Goal: Task Accomplishment & Management: Complete application form

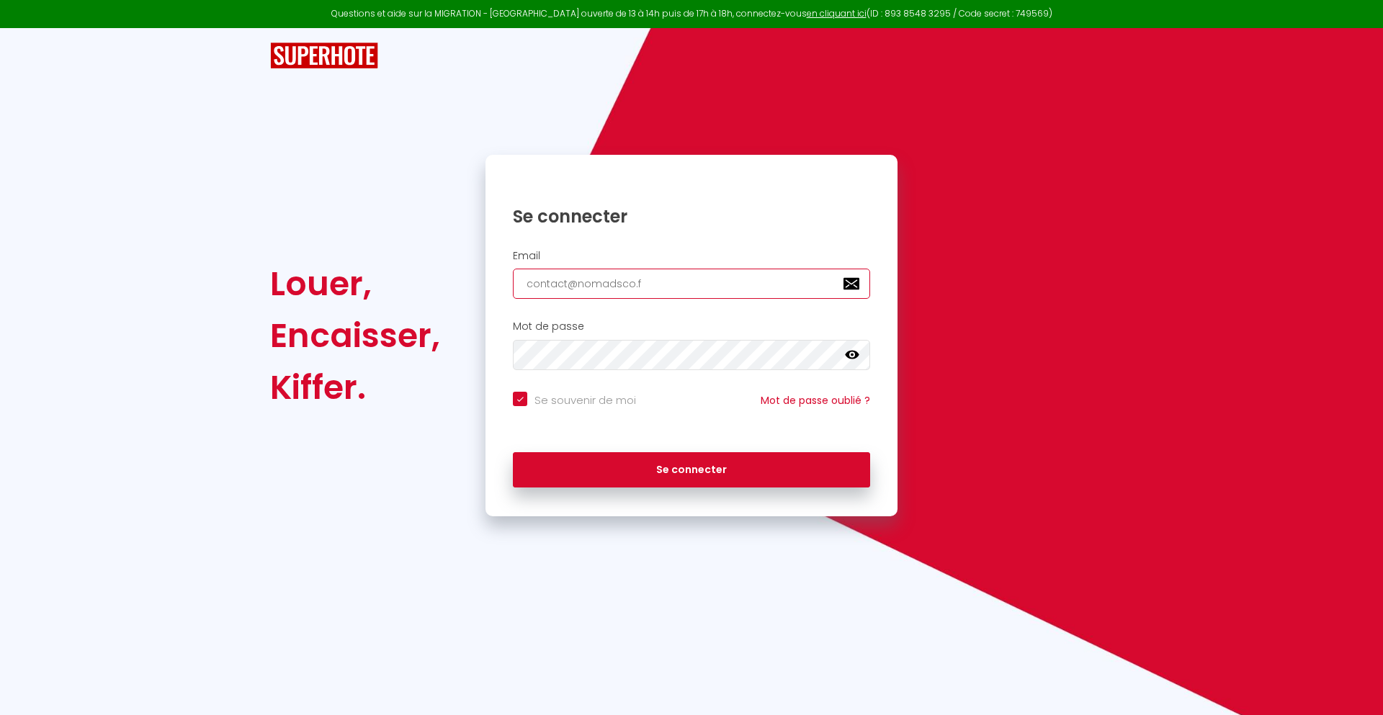
type input "[EMAIL_ADDRESS][DOMAIN_NAME]"
checkbox input "true"
type input "[EMAIL_ADDRESS][DOMAIN_NAME]"
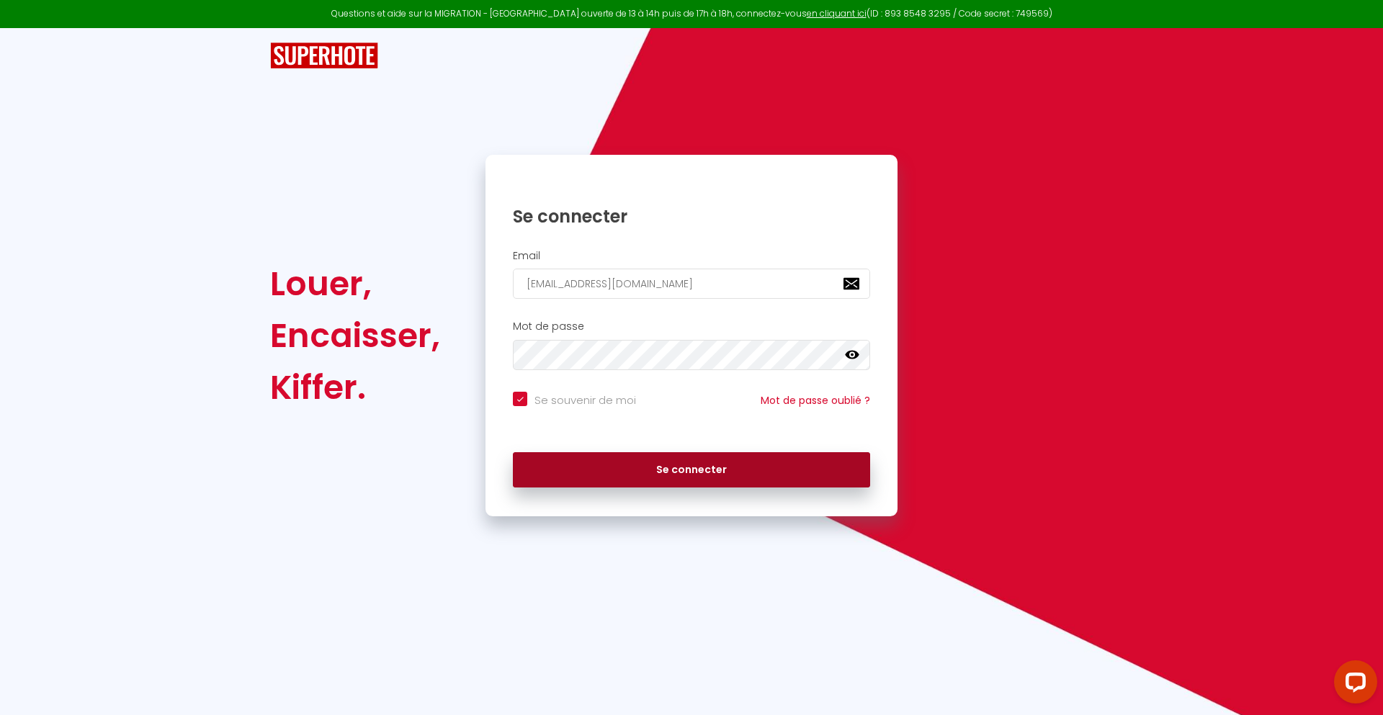
click at [691, 470] on button "Se connecter" at bounding box center [691, 470] width 357 height 36
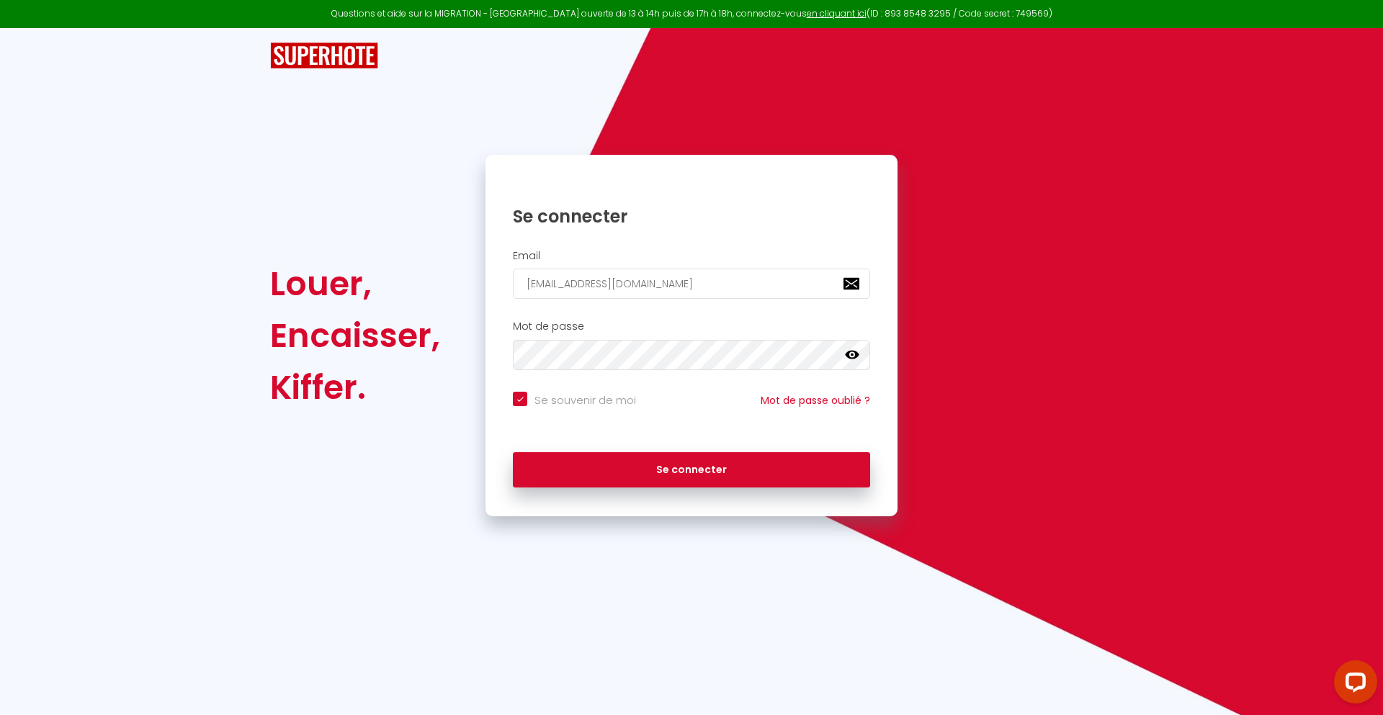
checkbox input "true"
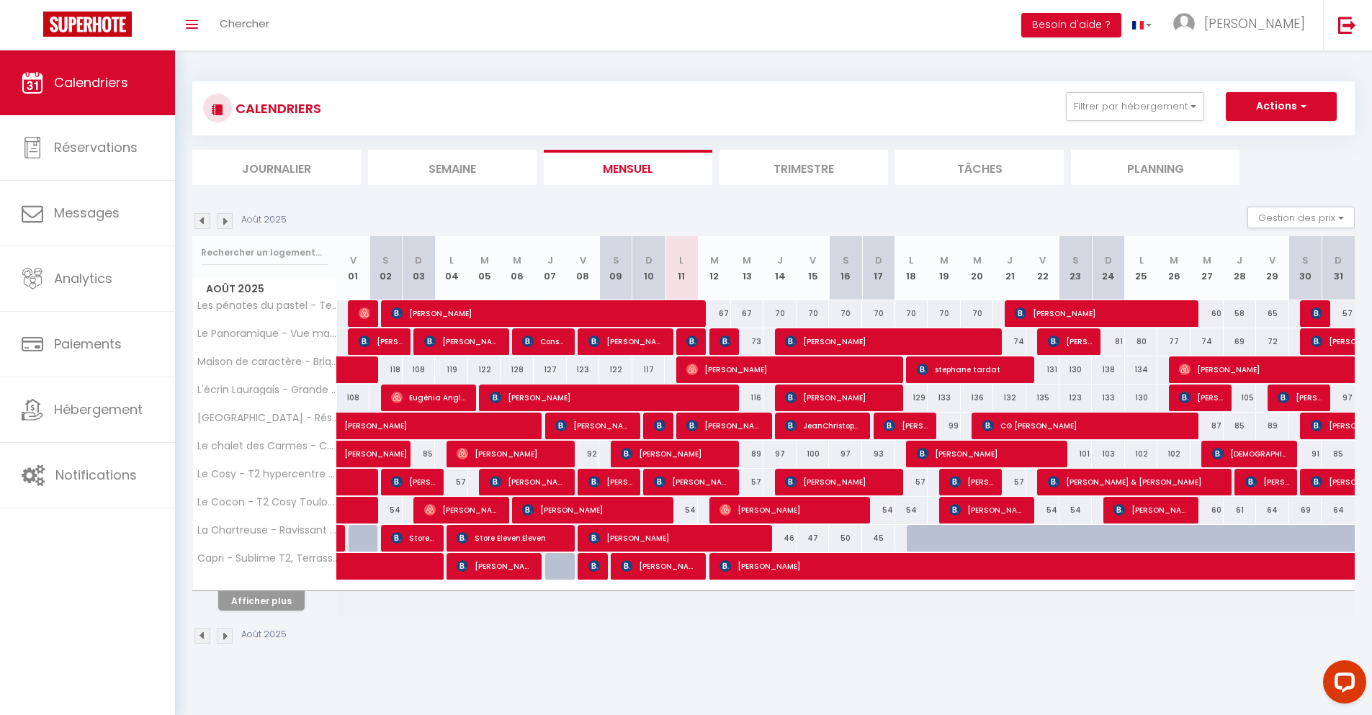
click at [277, 167] on li "Journalier" at bounding box center [276, 167] width 169 height 35
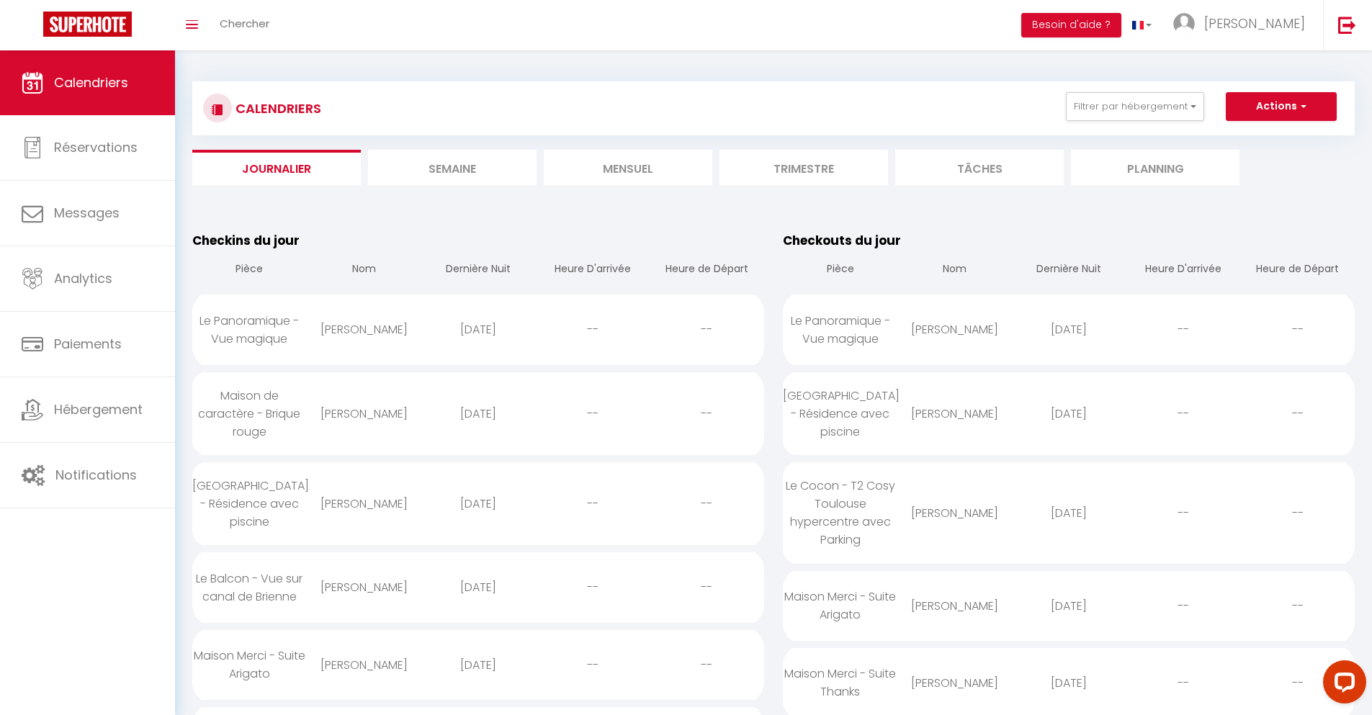
scroll to position [1398, 0]
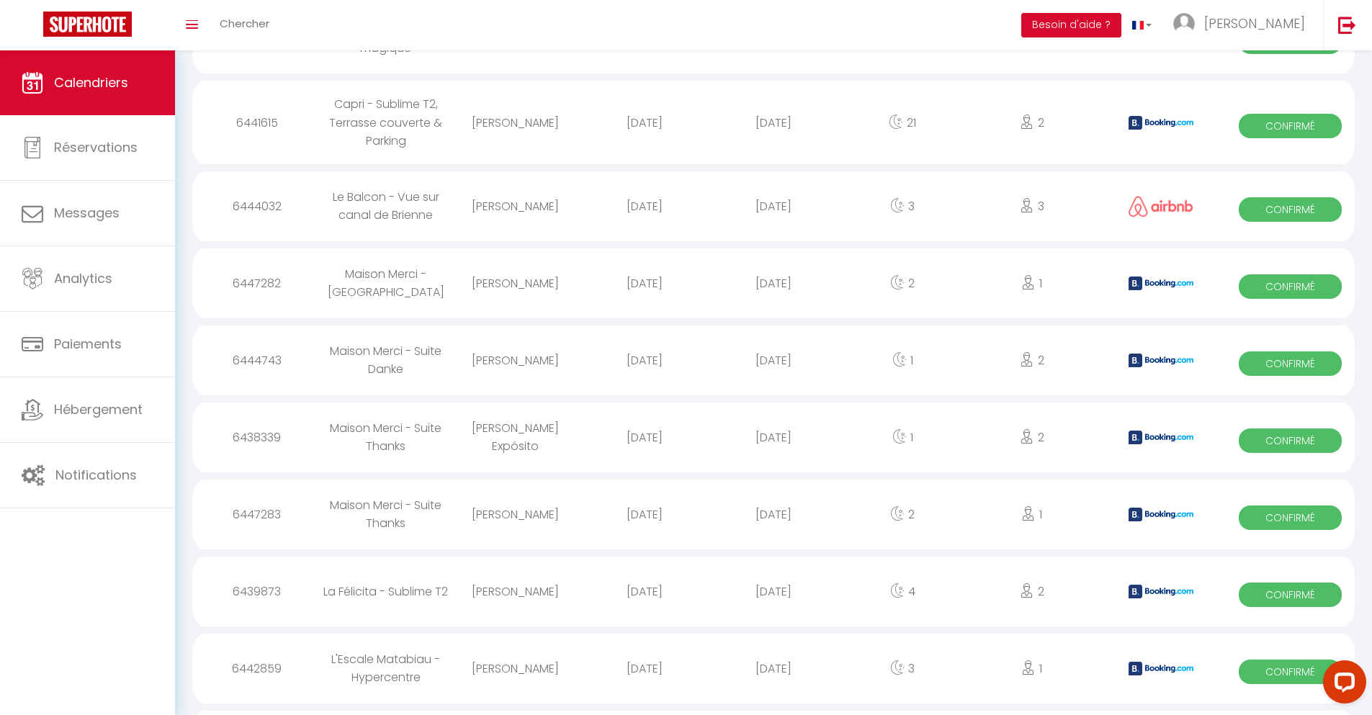
select select "0"
select select "1"
select select
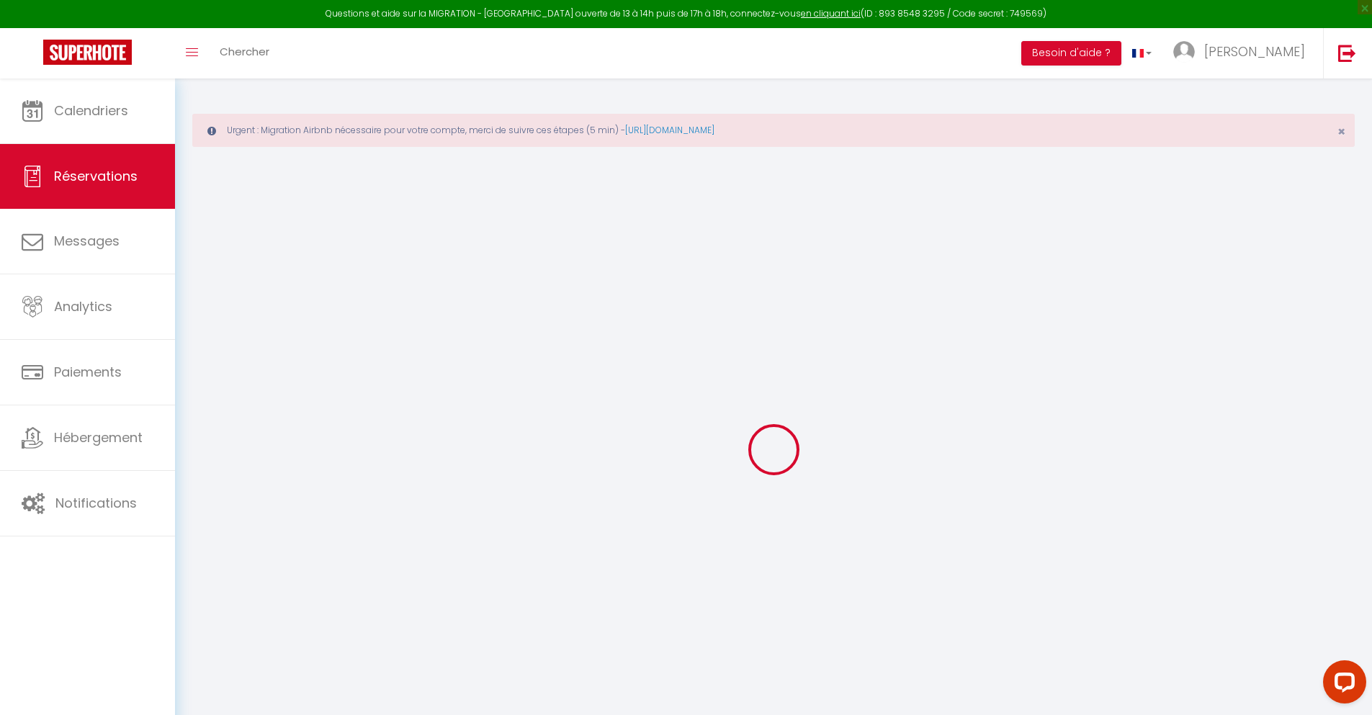
type input "[PERSON_NAME]"
type input "Weemid"
type input "[EMAIL_ADDRESS][DOMAIN_NAME]"
type input "[PHONE_NUMBER]"
type input "."
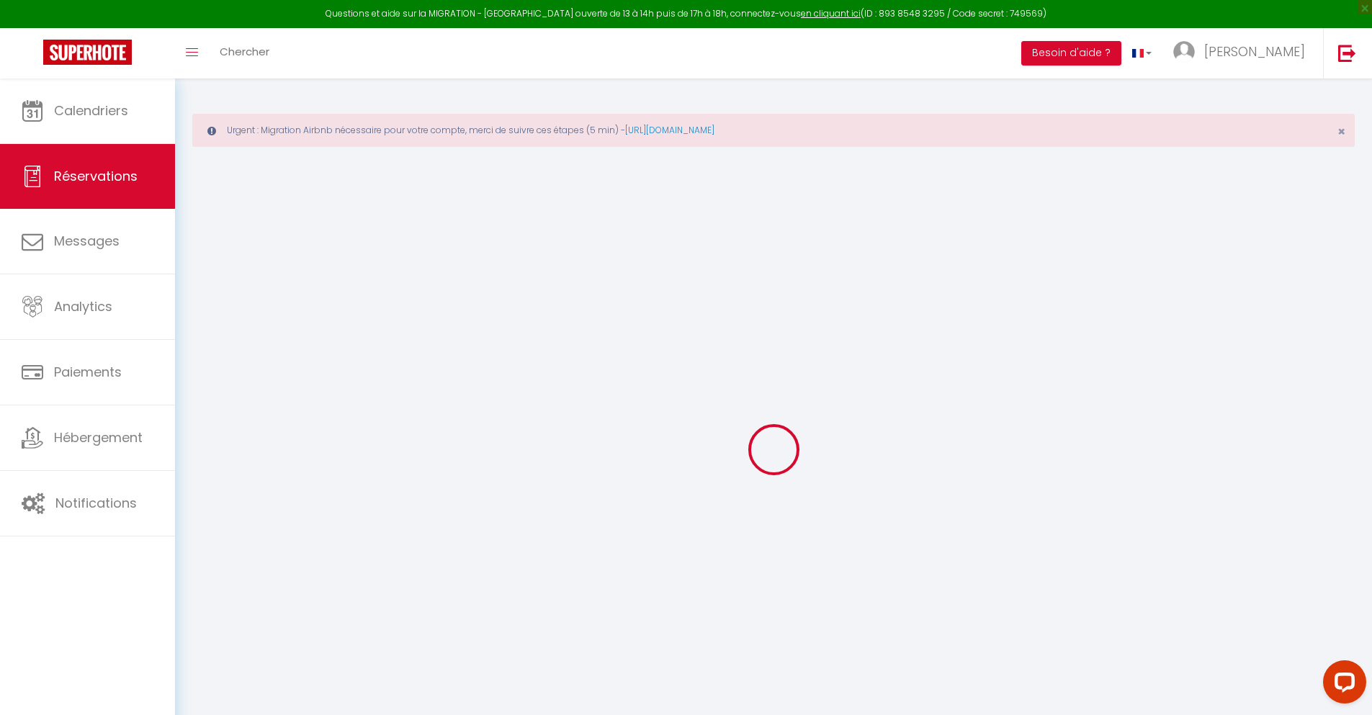
select select "FR"
type input "18.26"
type input "1.5699999999999998"
select select "23165"
select select "1"
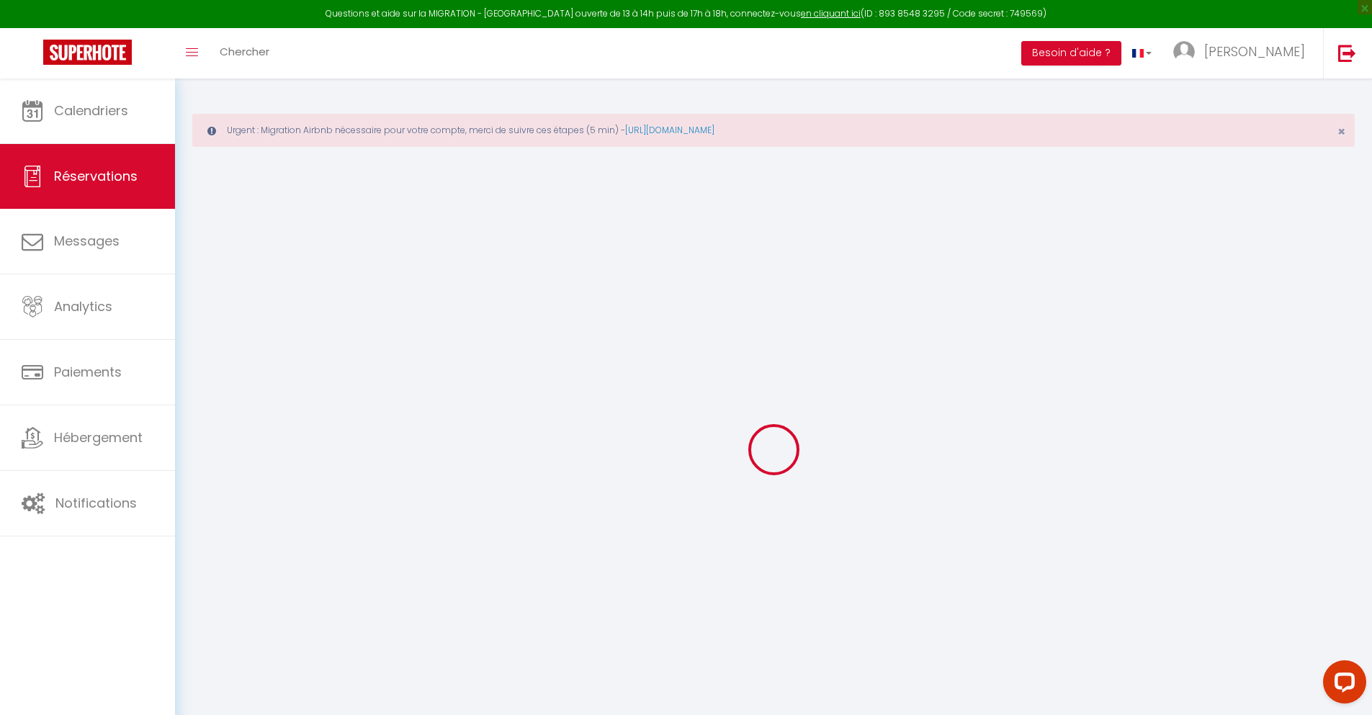
select select
type input "3"
type input "1"
select select "12"
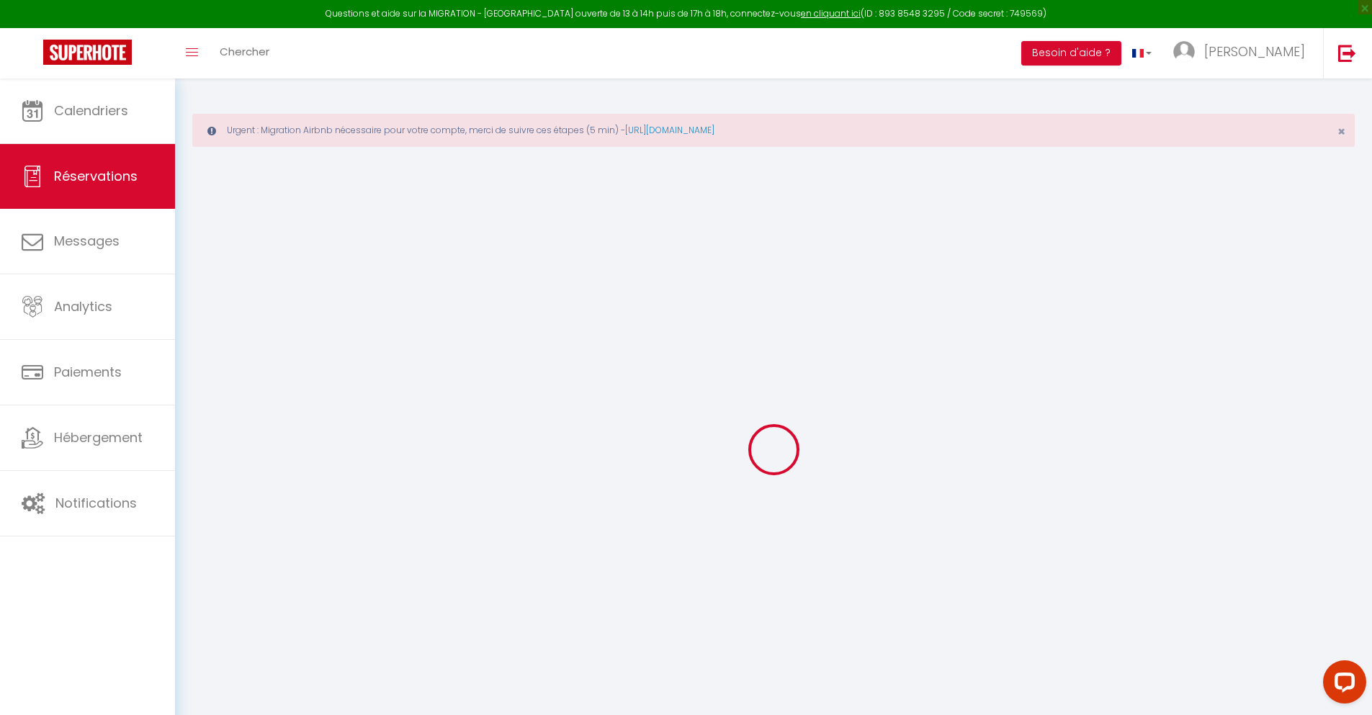
select select
type input "77.4"
checkbox input "false"
type input "0"
select select "2"
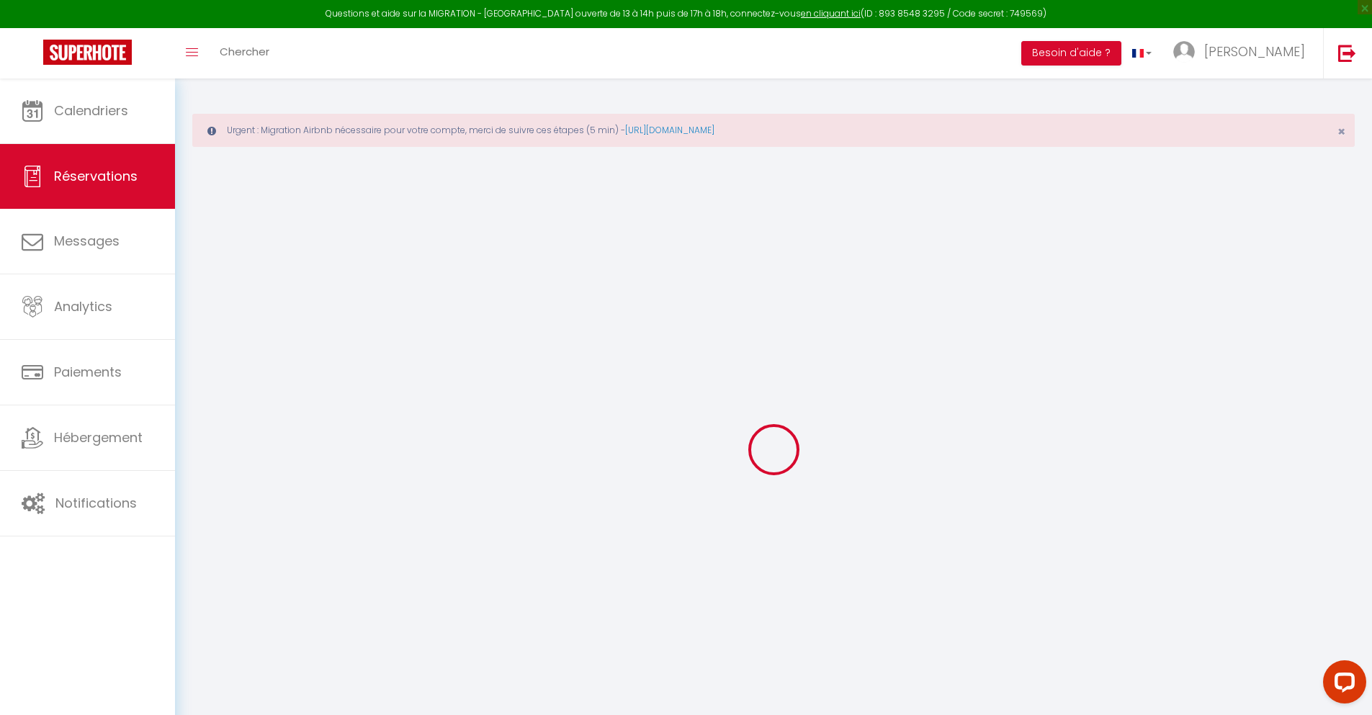
type input "25"
type input "0"
select select
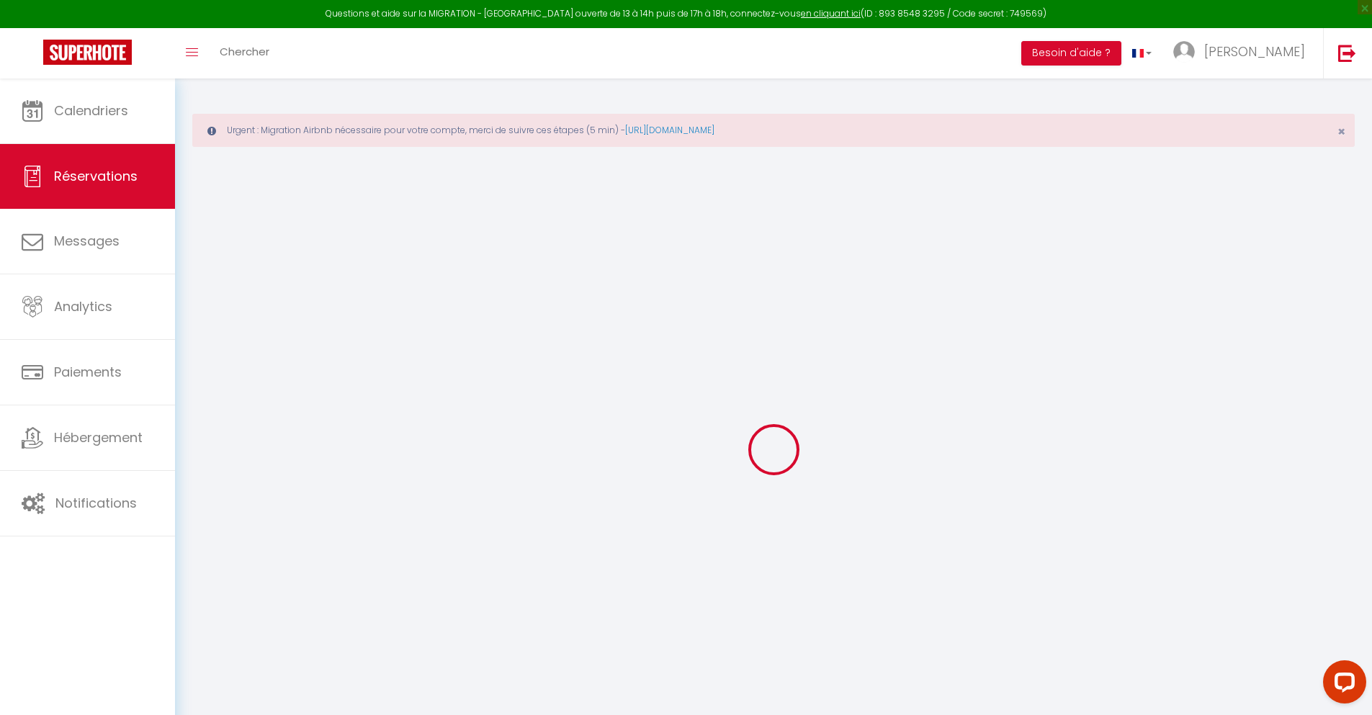
select select "14"
checkbox input "false"
select select
checkbox input "false"
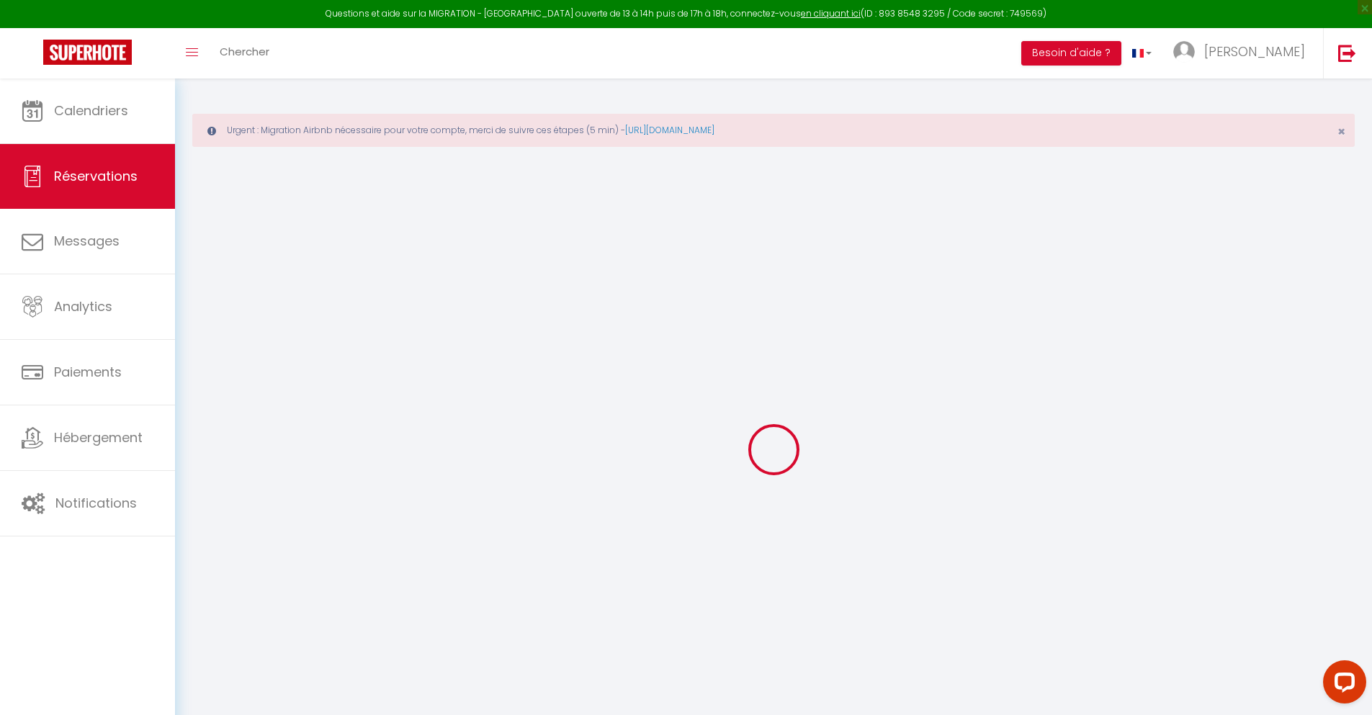
select select
checkbox input "false"
type textarea "** THIS RESERVATION HAS BEEN PRE-PAID ** BOOKING NOTE : Payment charge is EUR 1…"
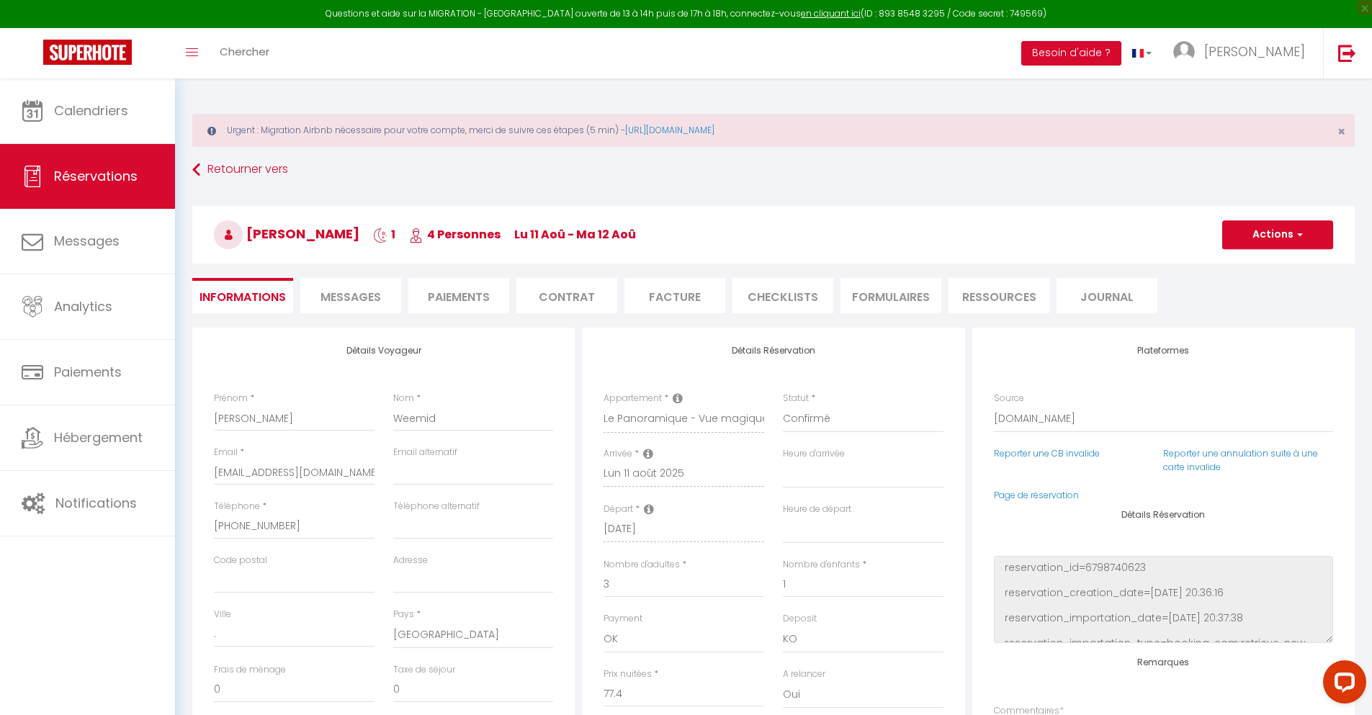
type input "30"
type input "5.07"
select select
checkbox input "false"
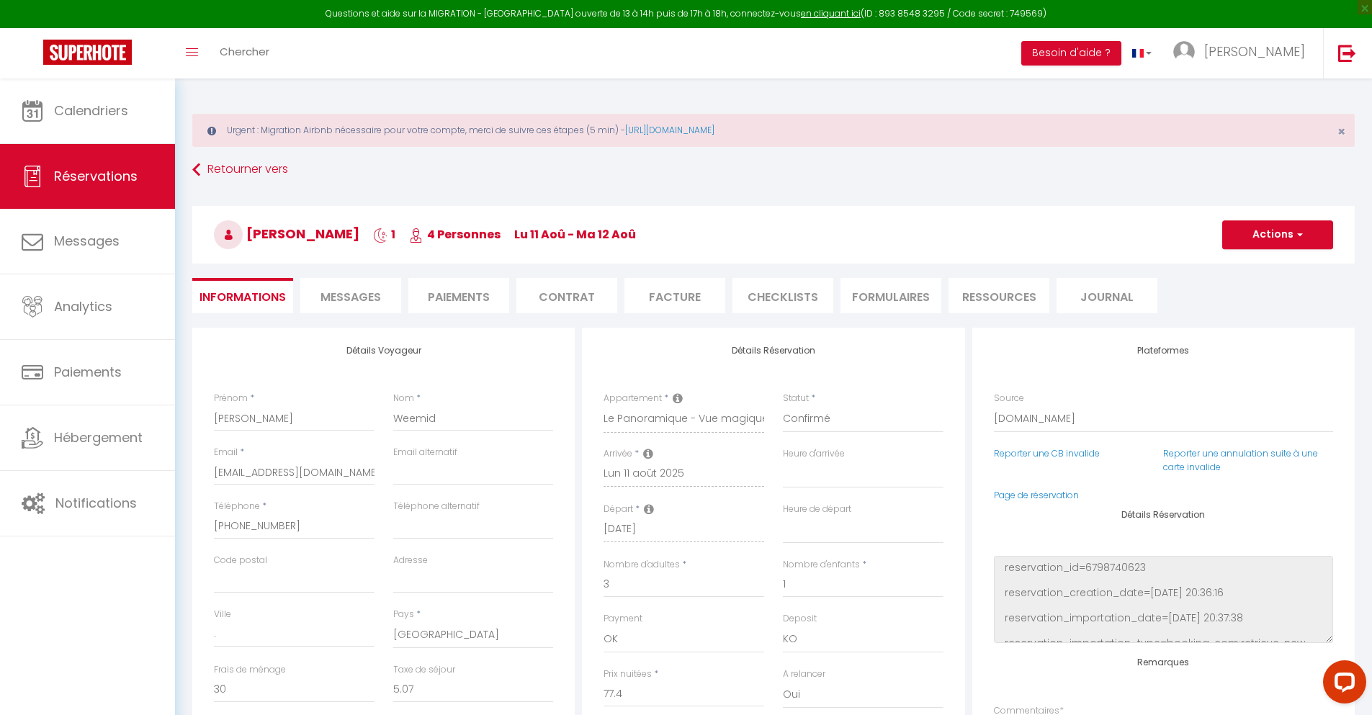
select select
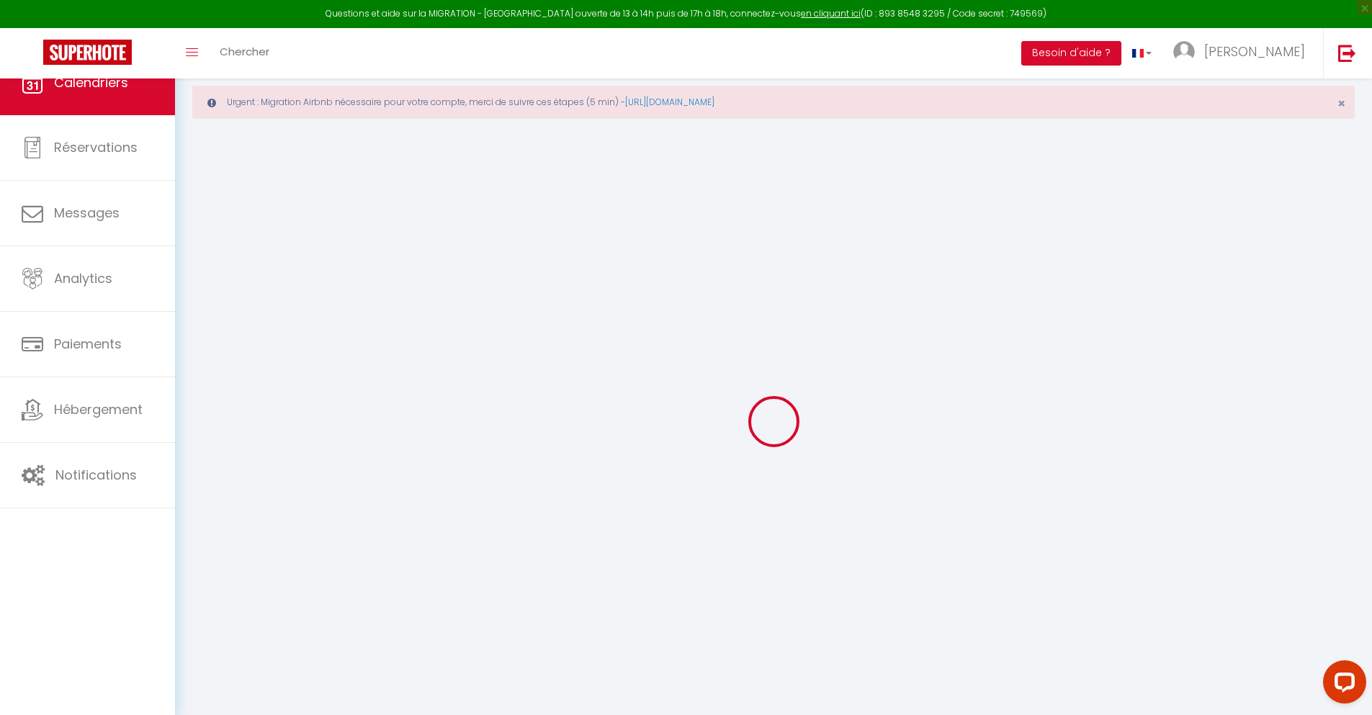
scroll to position [78, 0]
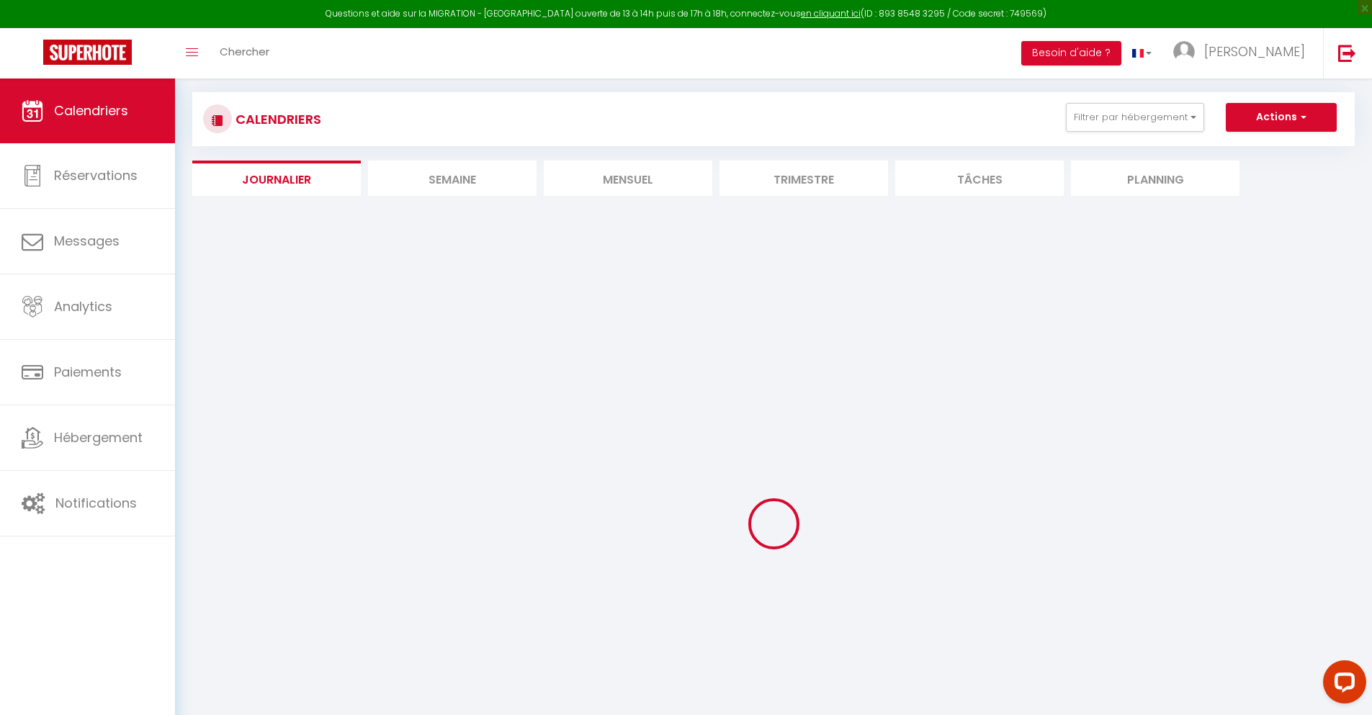
select select
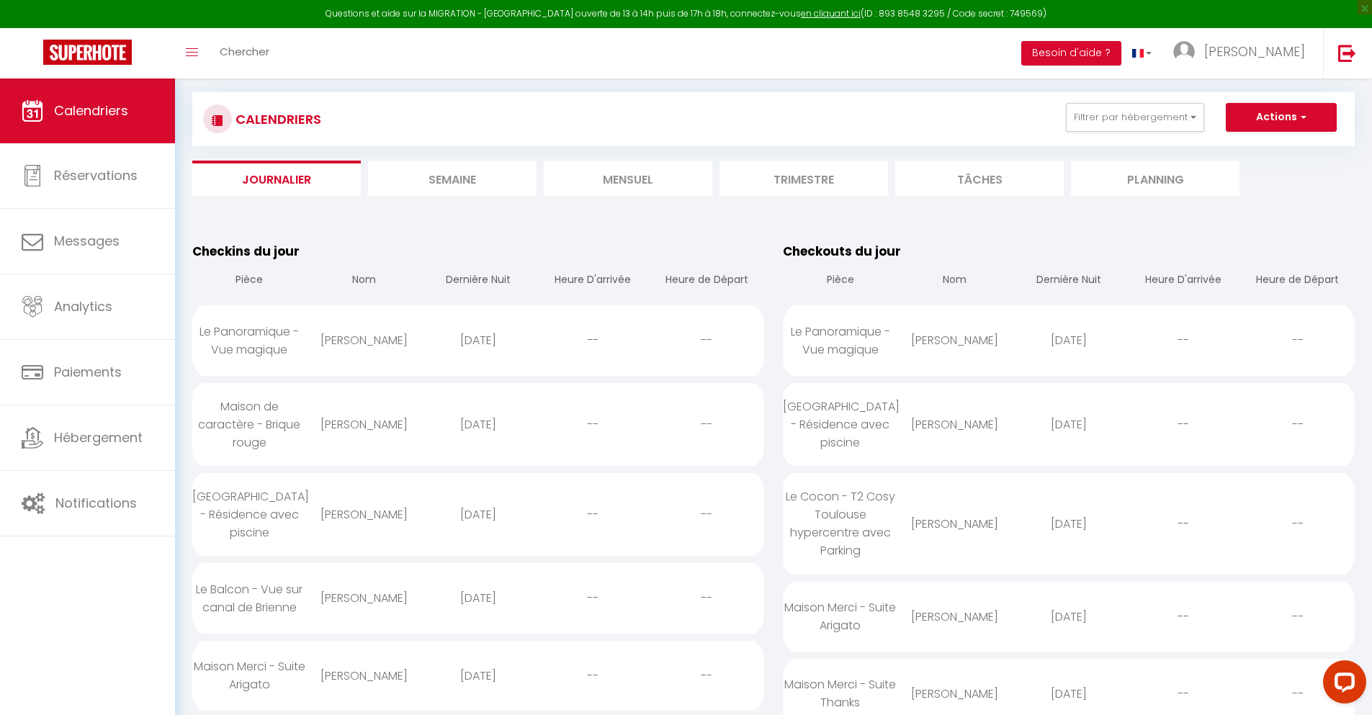
scroll to position [1564, 0]
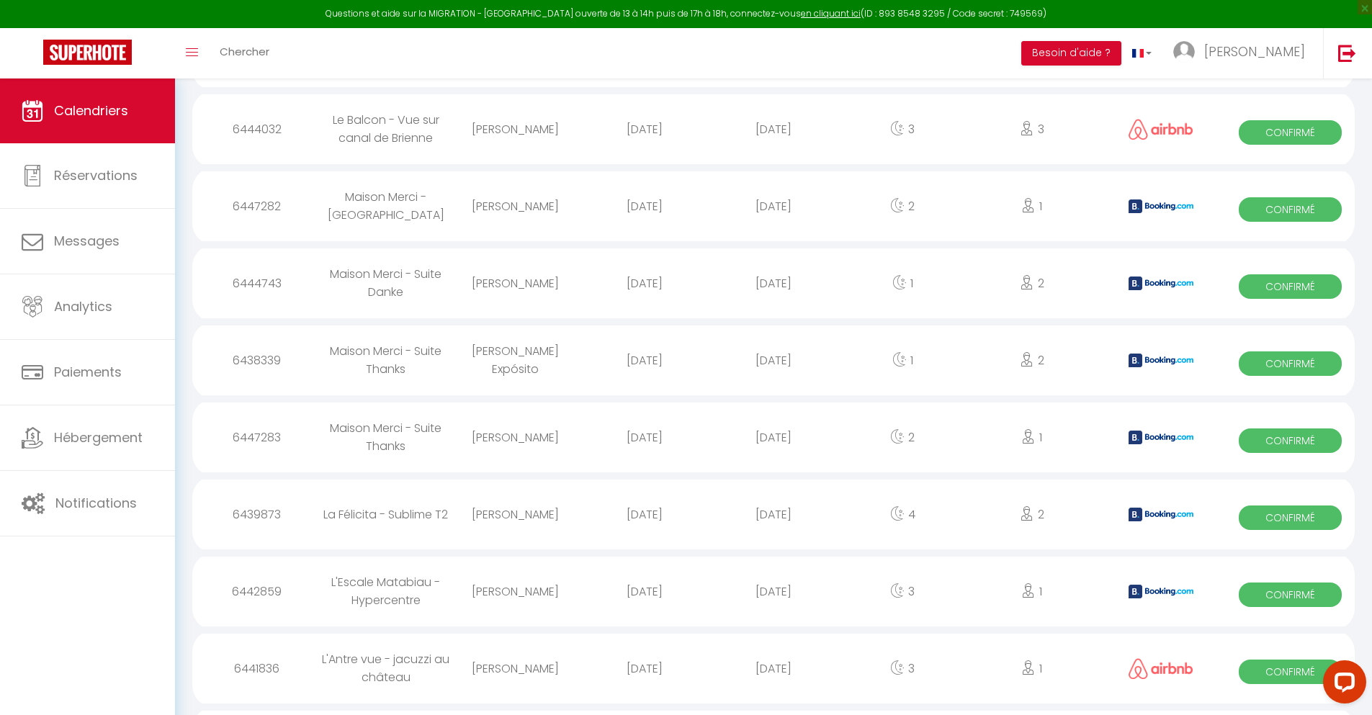
select select "0"
select select "1"
select select
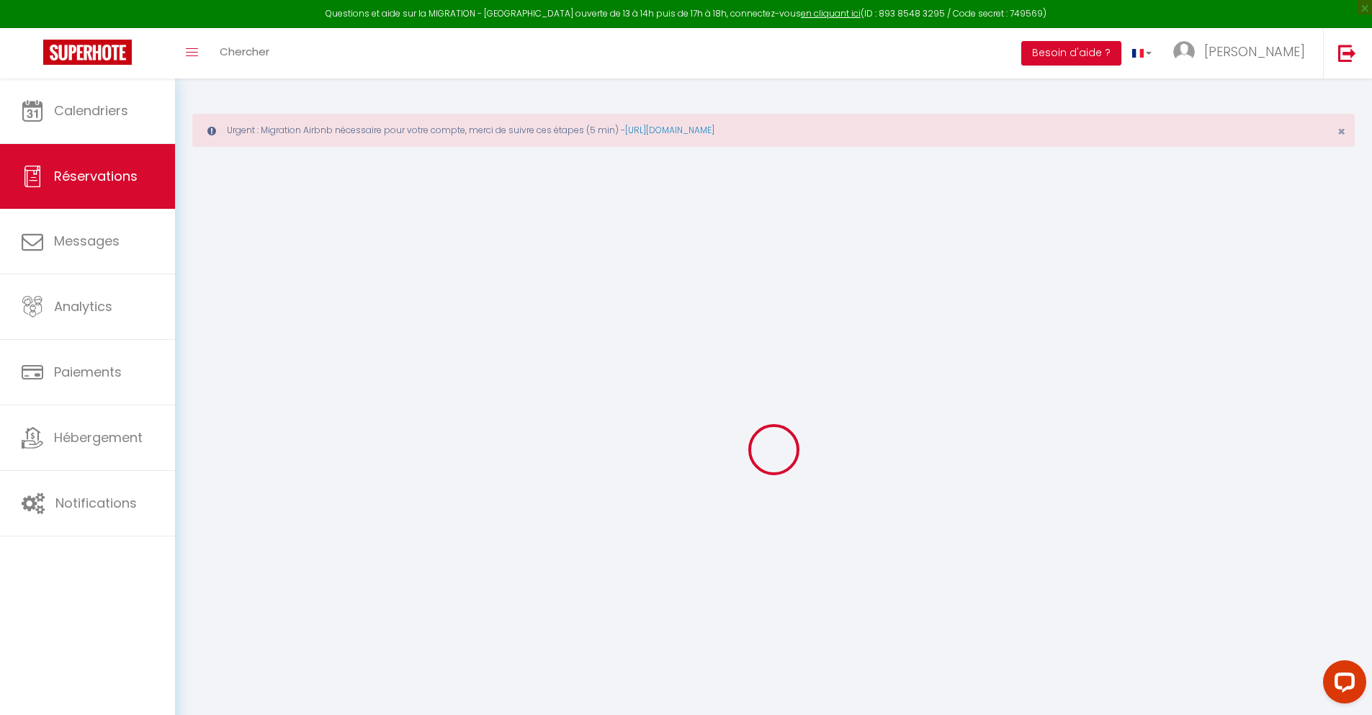
select select
checkbox input "false"
type textarea "** THIS RESERVATION HAS BEEN PRE-PAID ** BOOKING NOTE : Payment charge is EUR 1…"
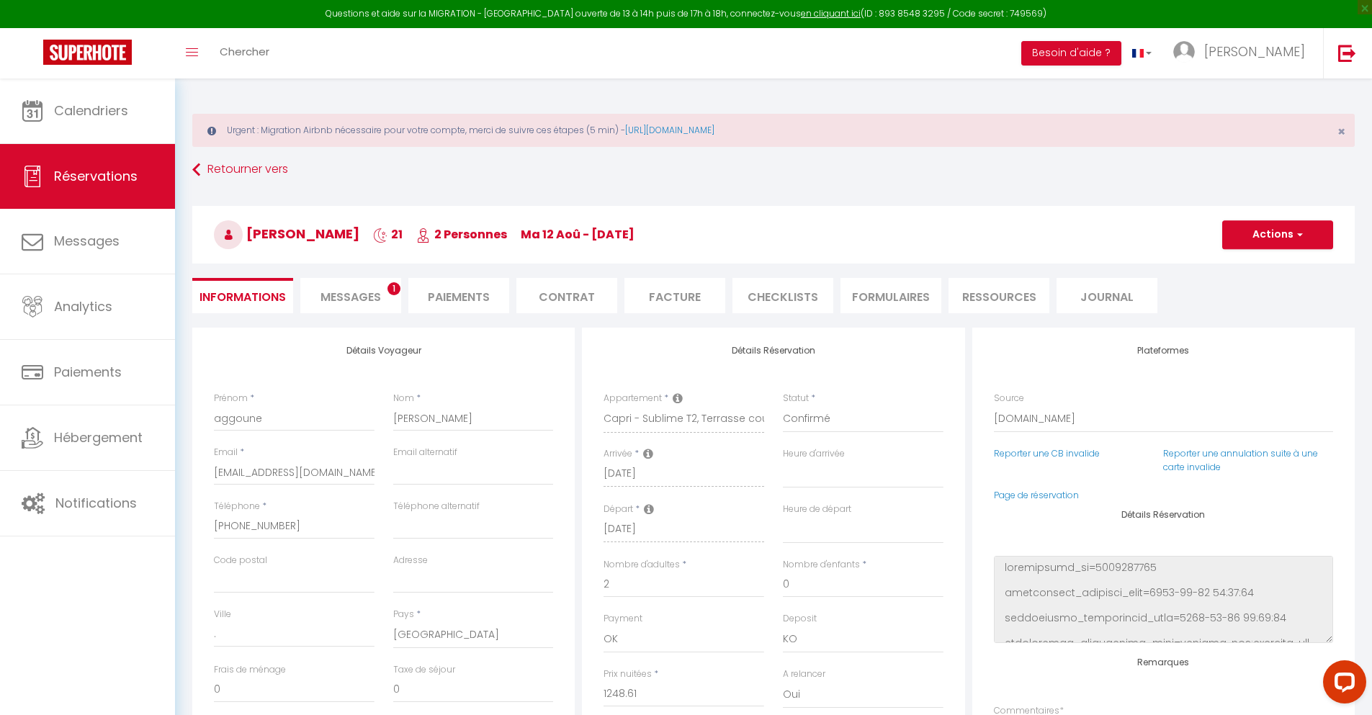
type input "42"
type input "81.73"
select select
checkbox input "false"
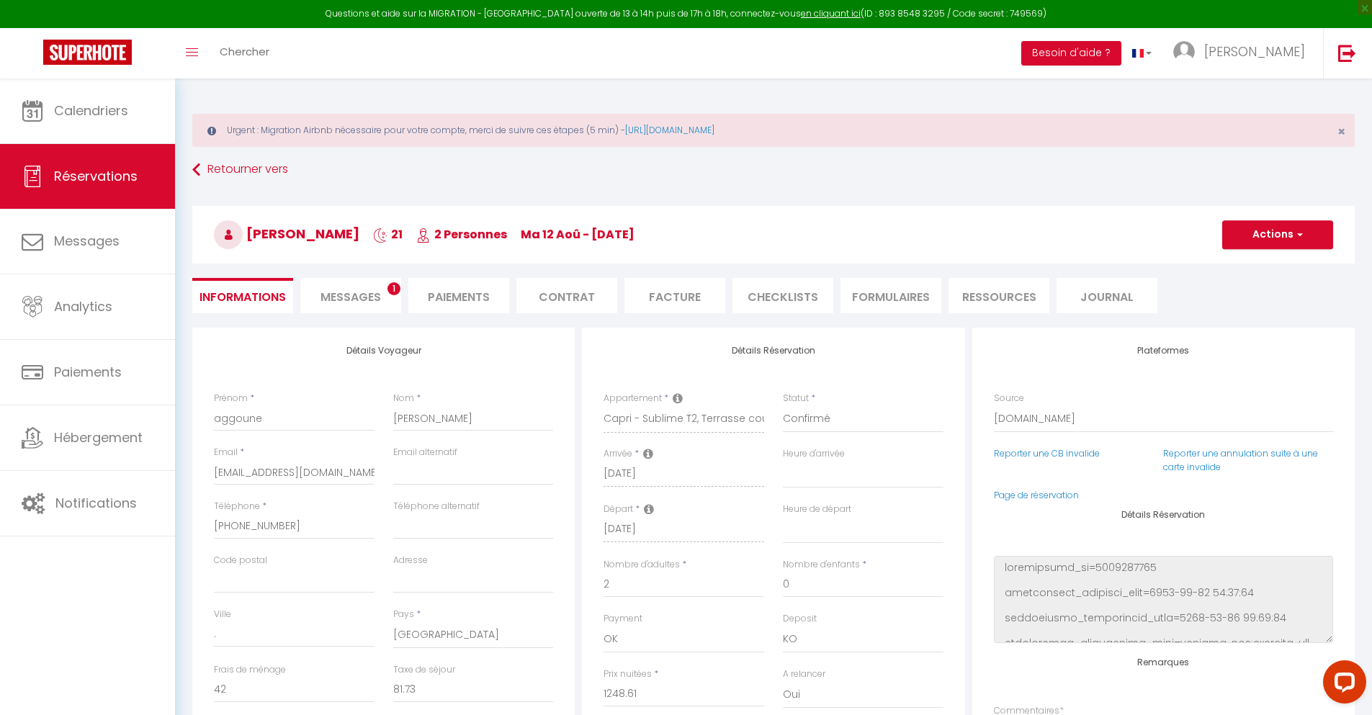
select select
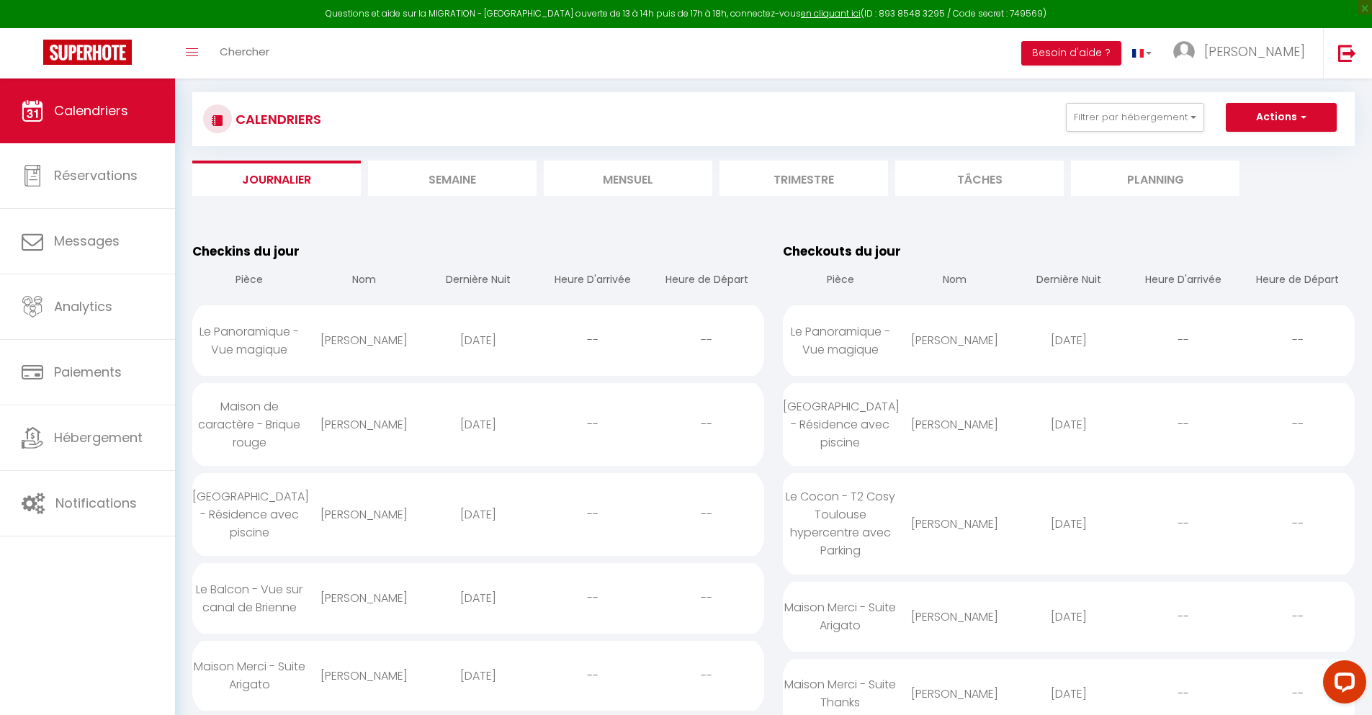
scroll to position [1655, 0]
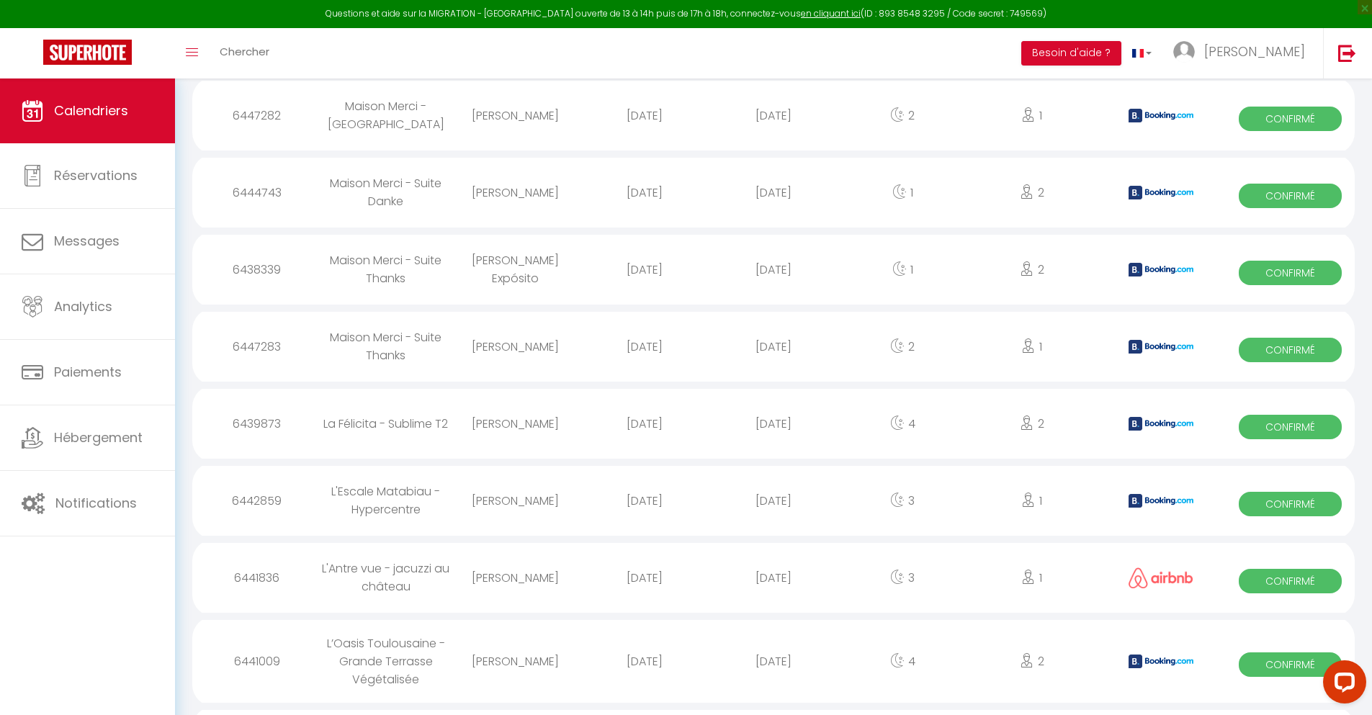
select select "0"
select select "1"
select select
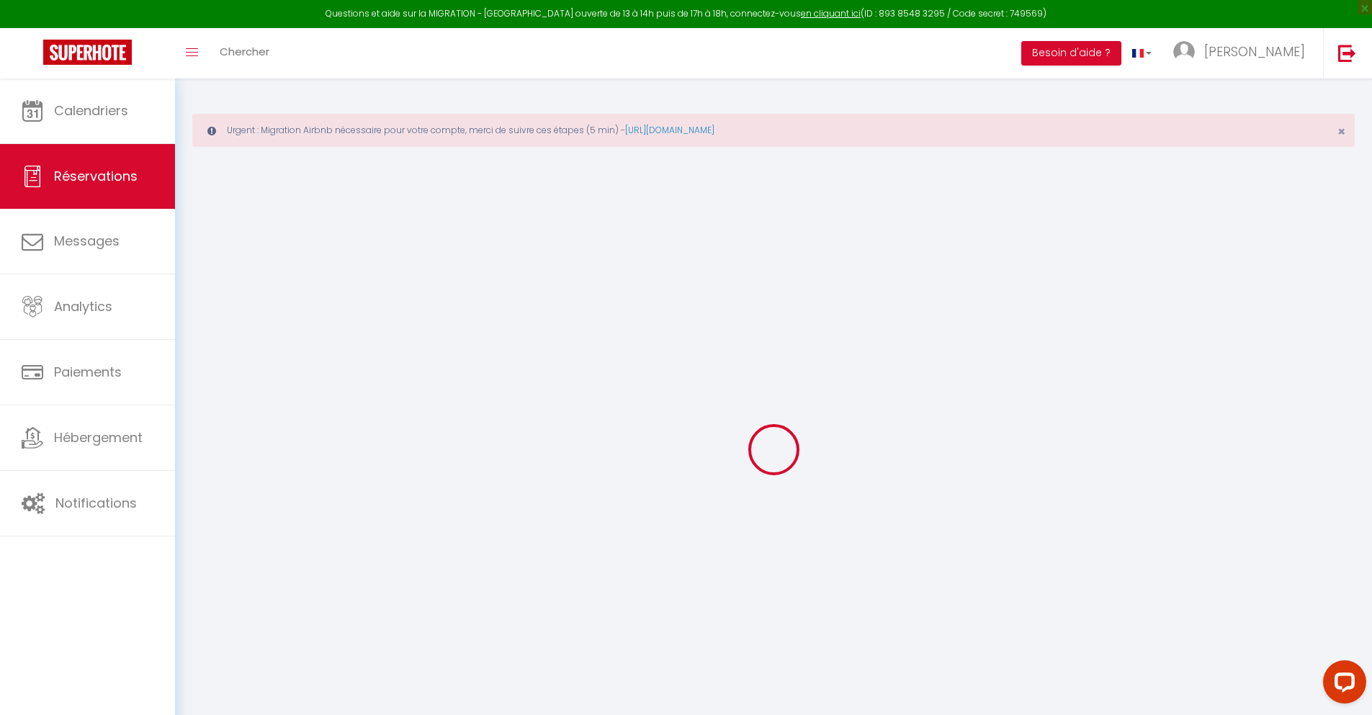
type input "[PERSON_NAME]"
type input "[EMAIL_ADDRESS][DOMAIN_NAME]"
type input "[PHONE_NUMBER]"
select select
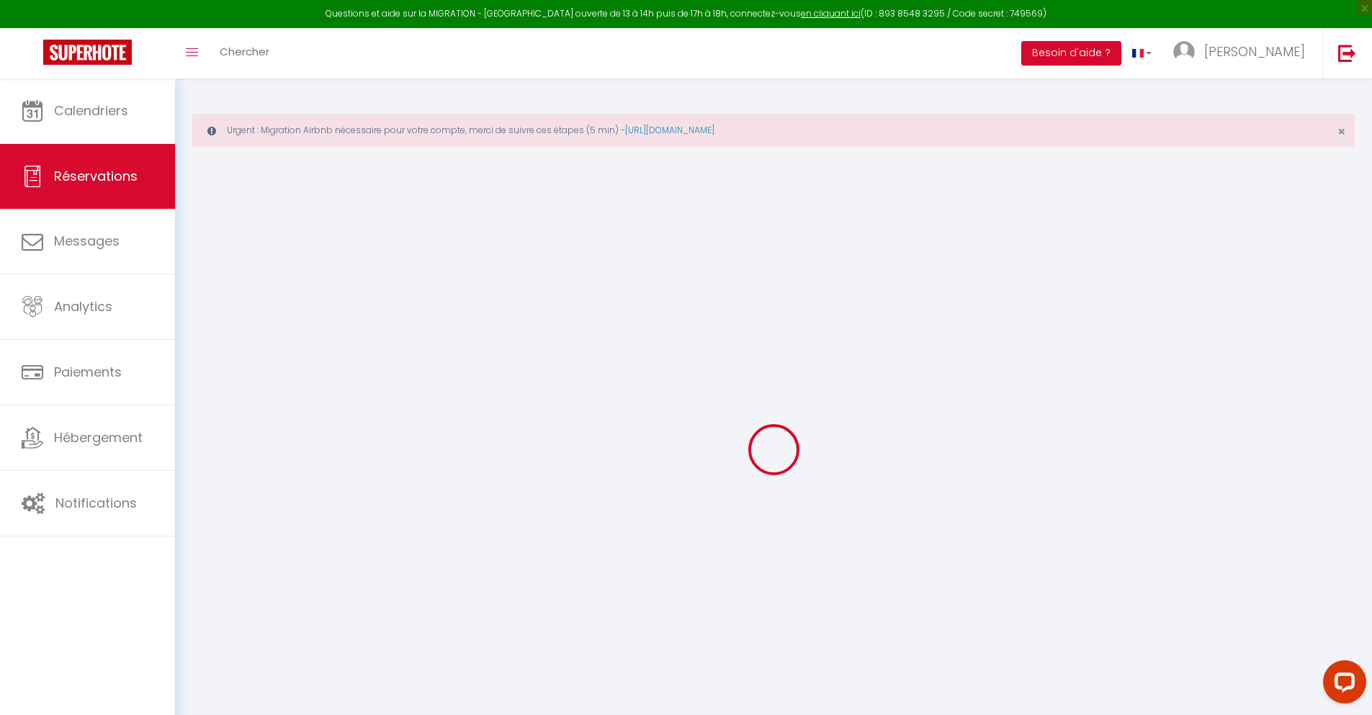
type input "11.05"
select select "35707"
select select "1"
select select
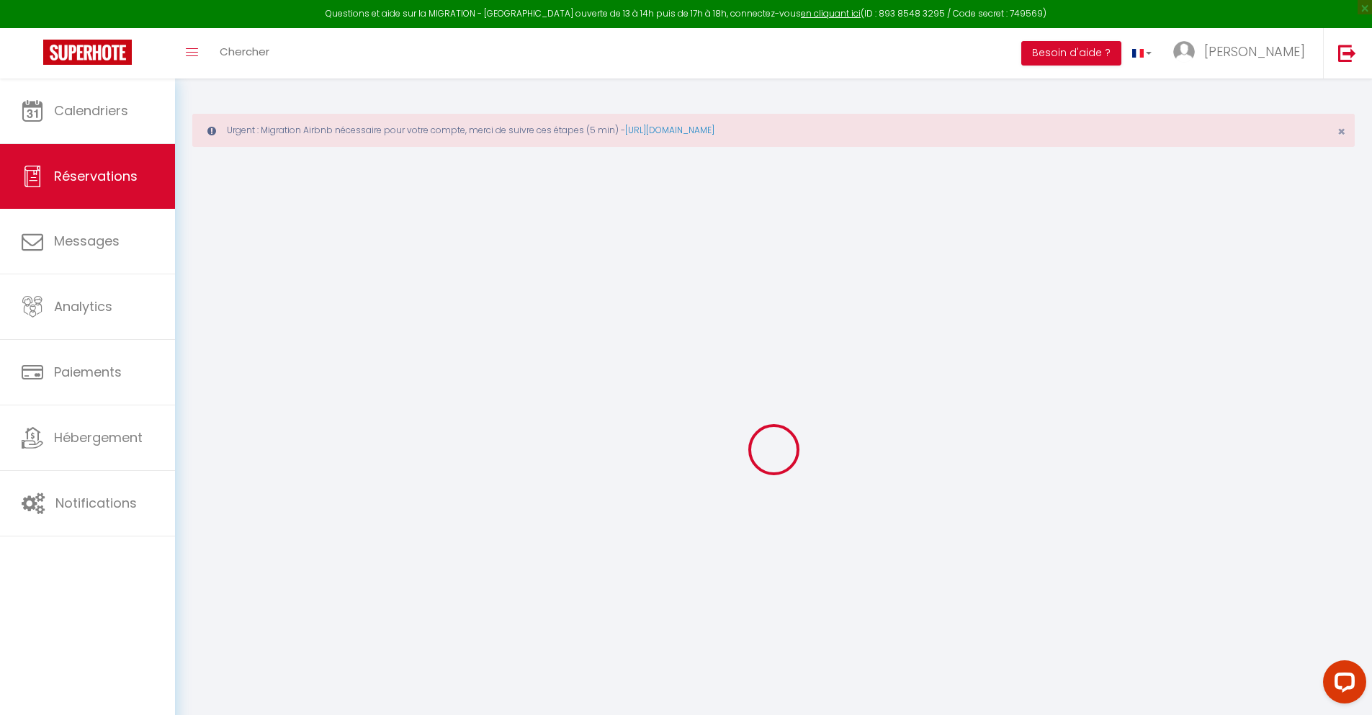
type input "3"
select select "12"
select select
type input "252"
checkbox input "false"
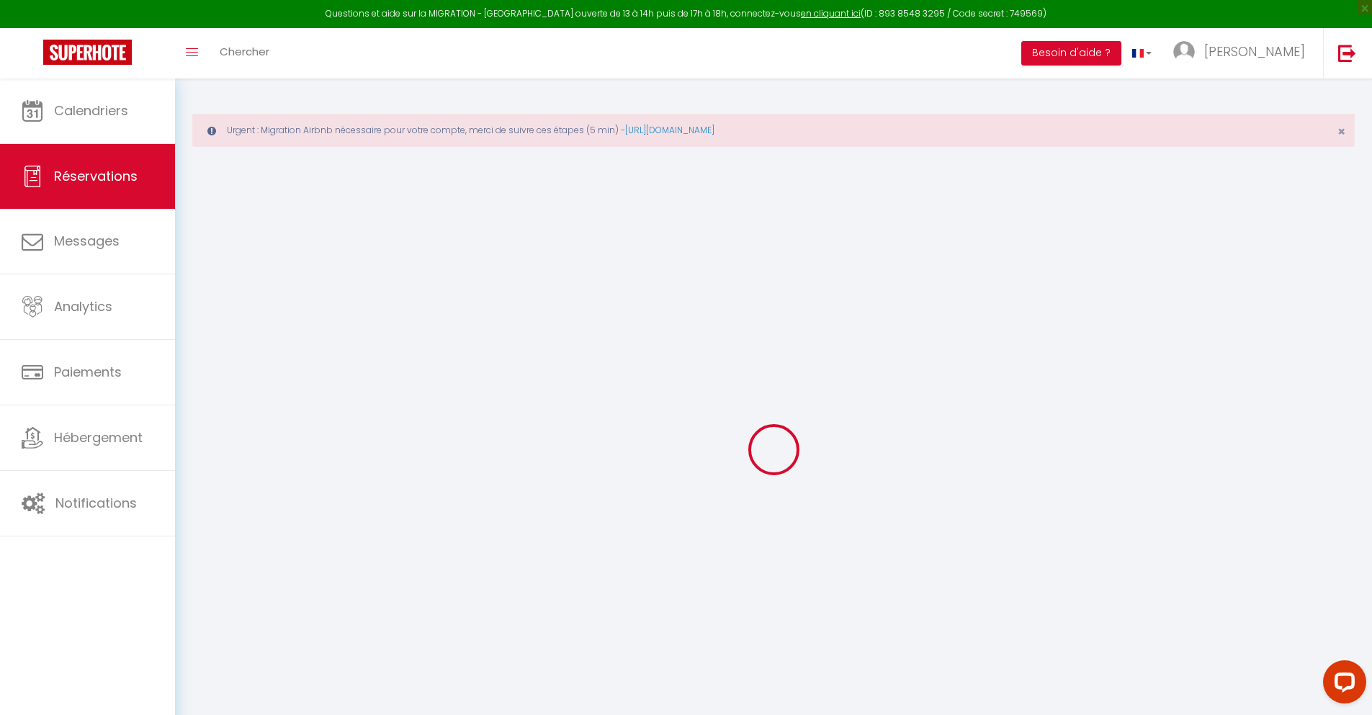
type input "0"
select select "1"
type input "0"
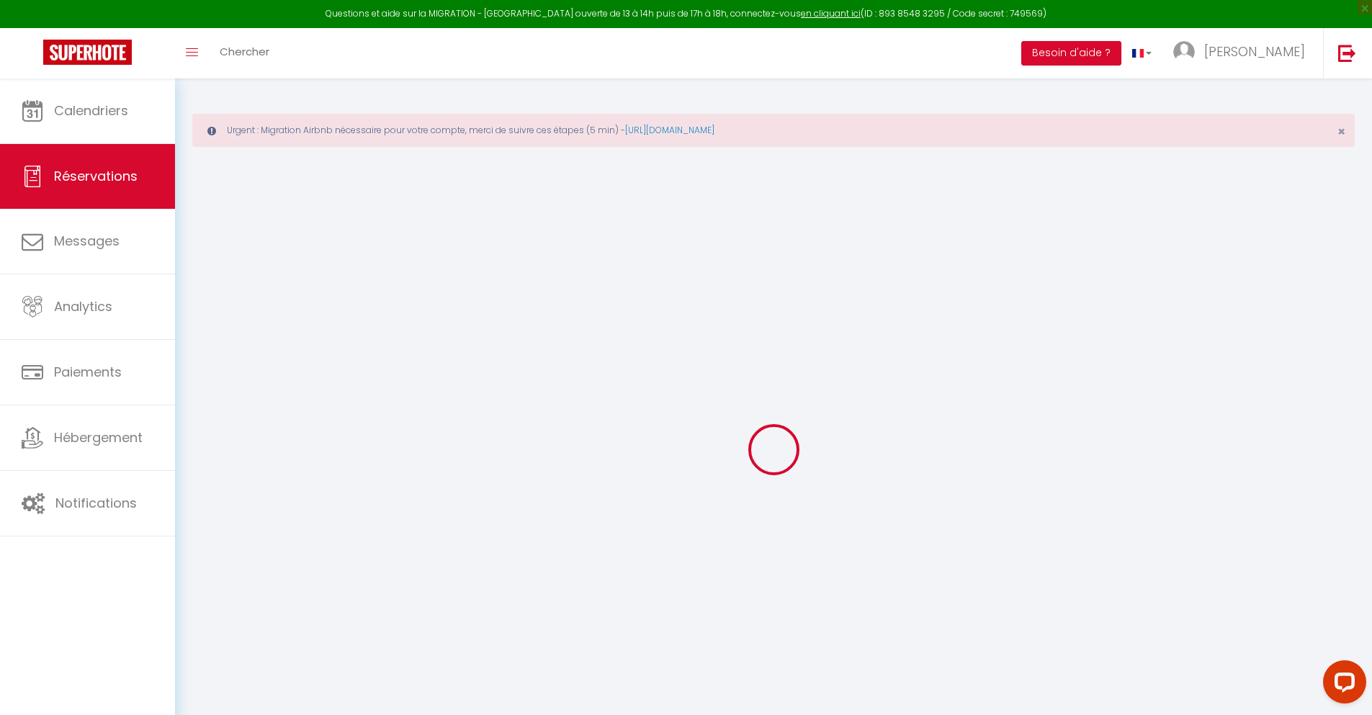
select select
select select "15"
checkbox input "false"
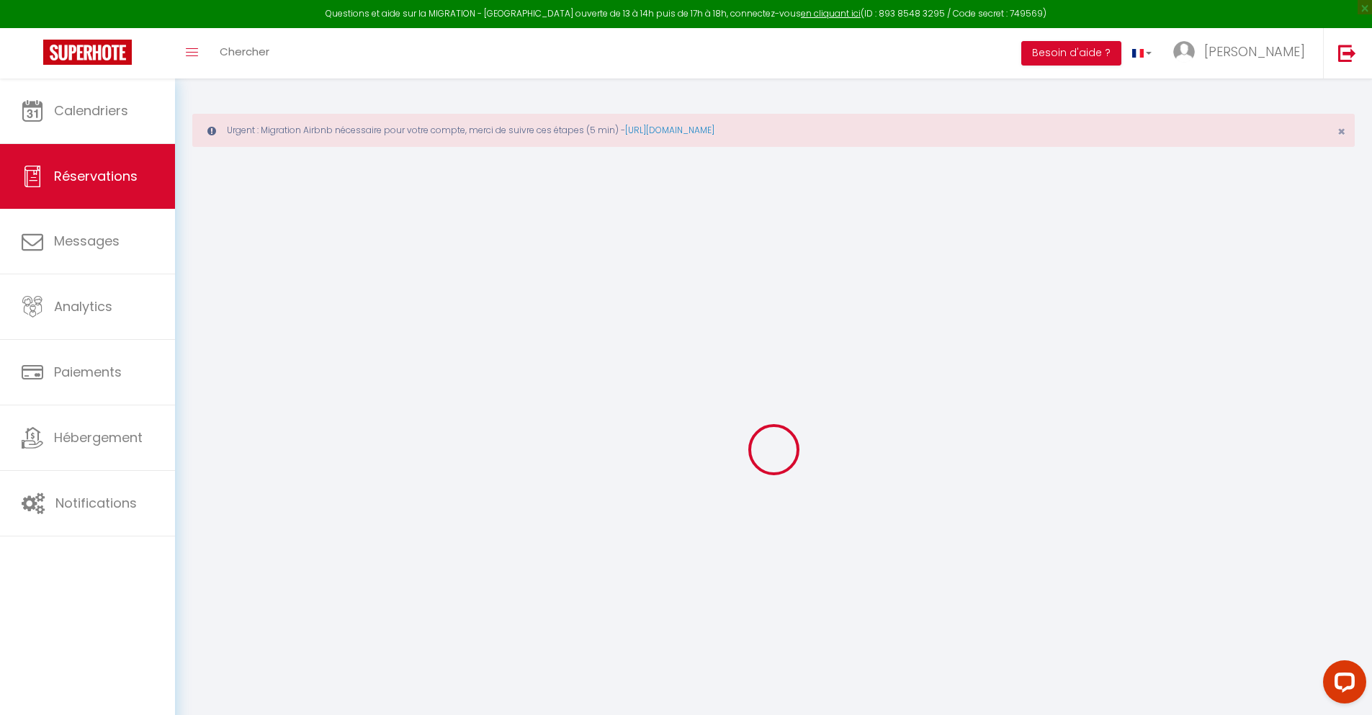
select select
checkbox input "false"
select select
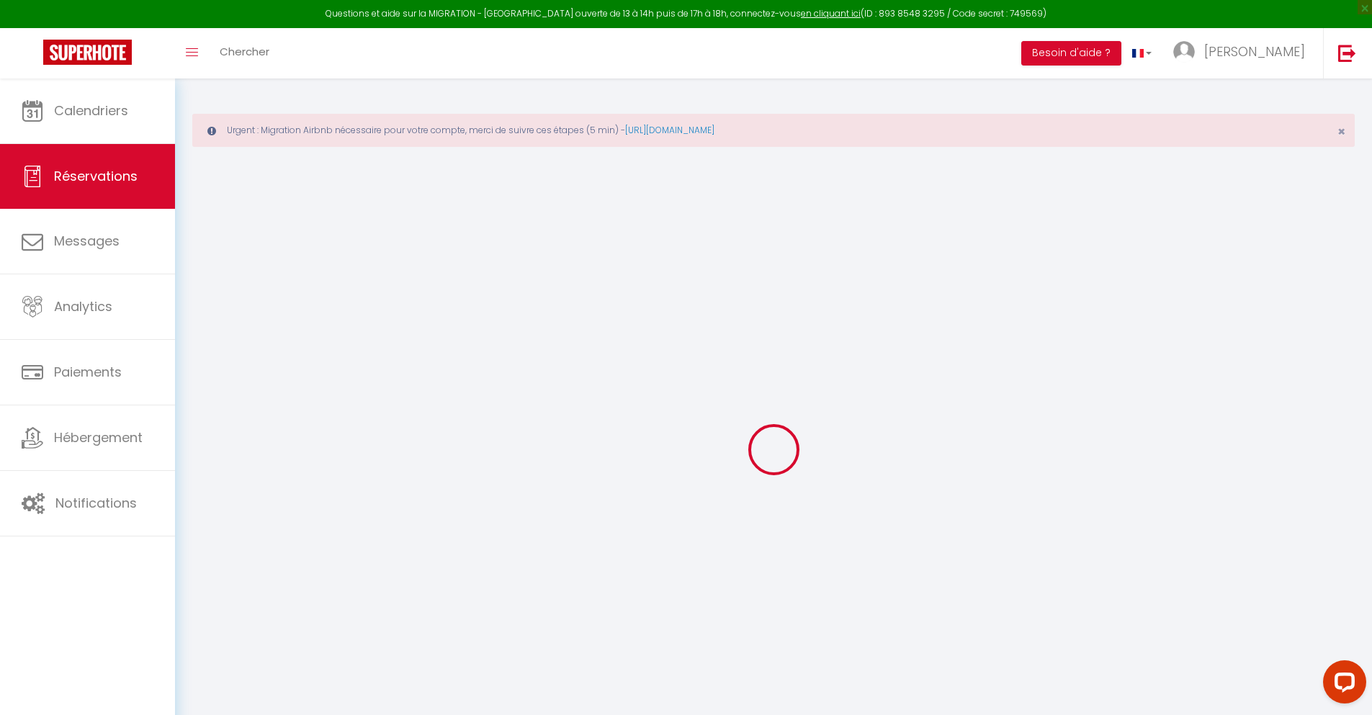
select select
checkbox input "false"
select select
type input "55"
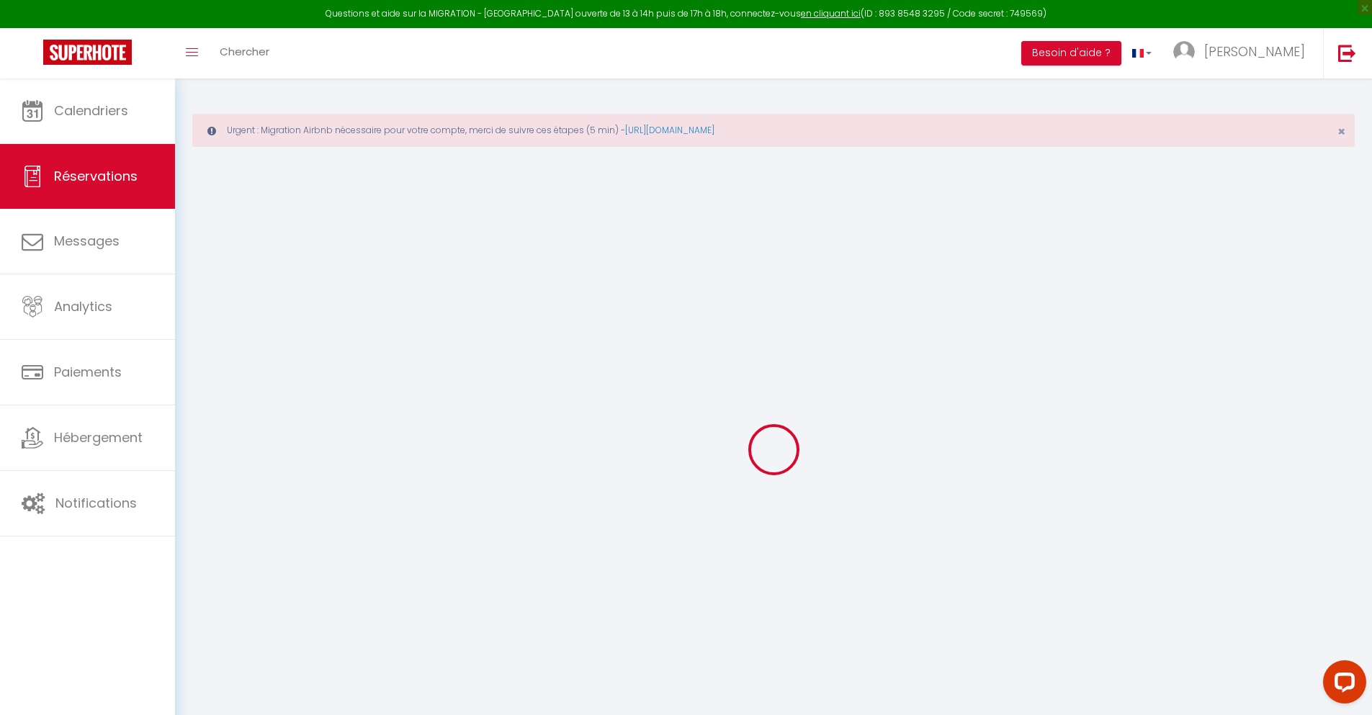
type input "18.14"
select select
checkbox input "false"
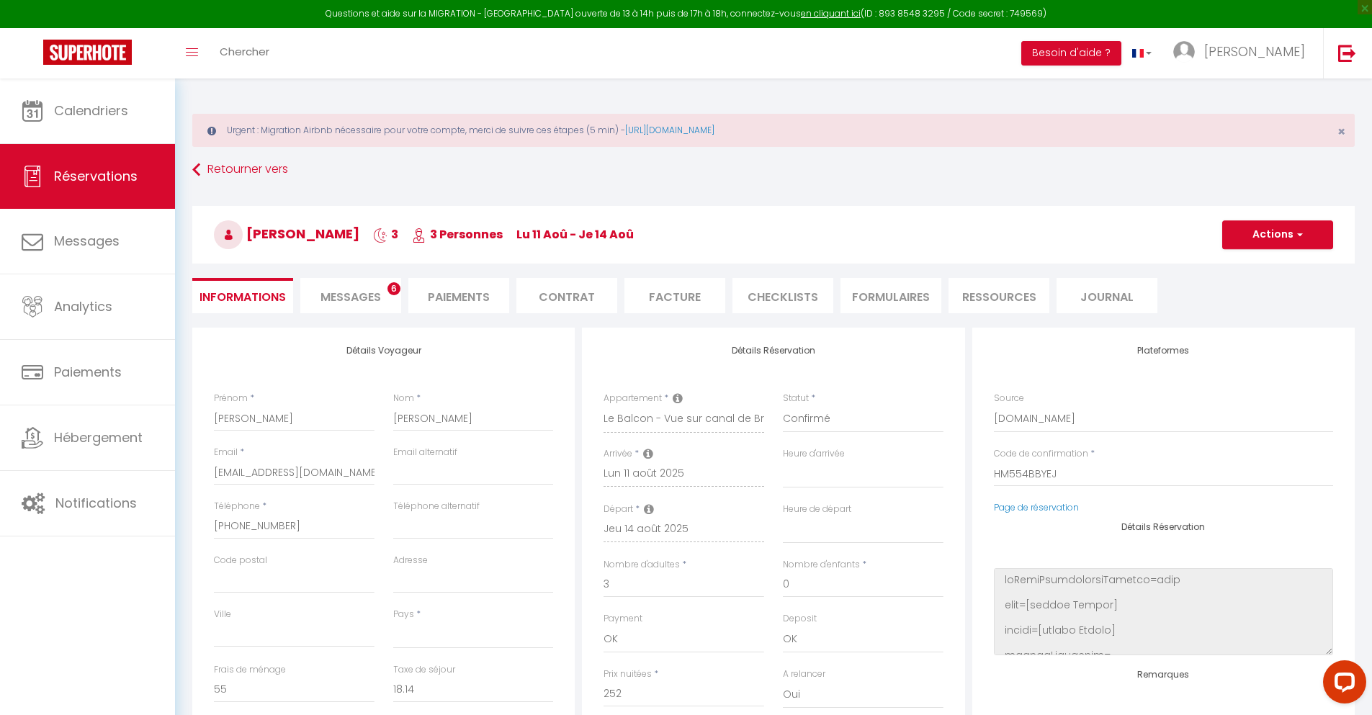
select select
checkbox input "false"
select select
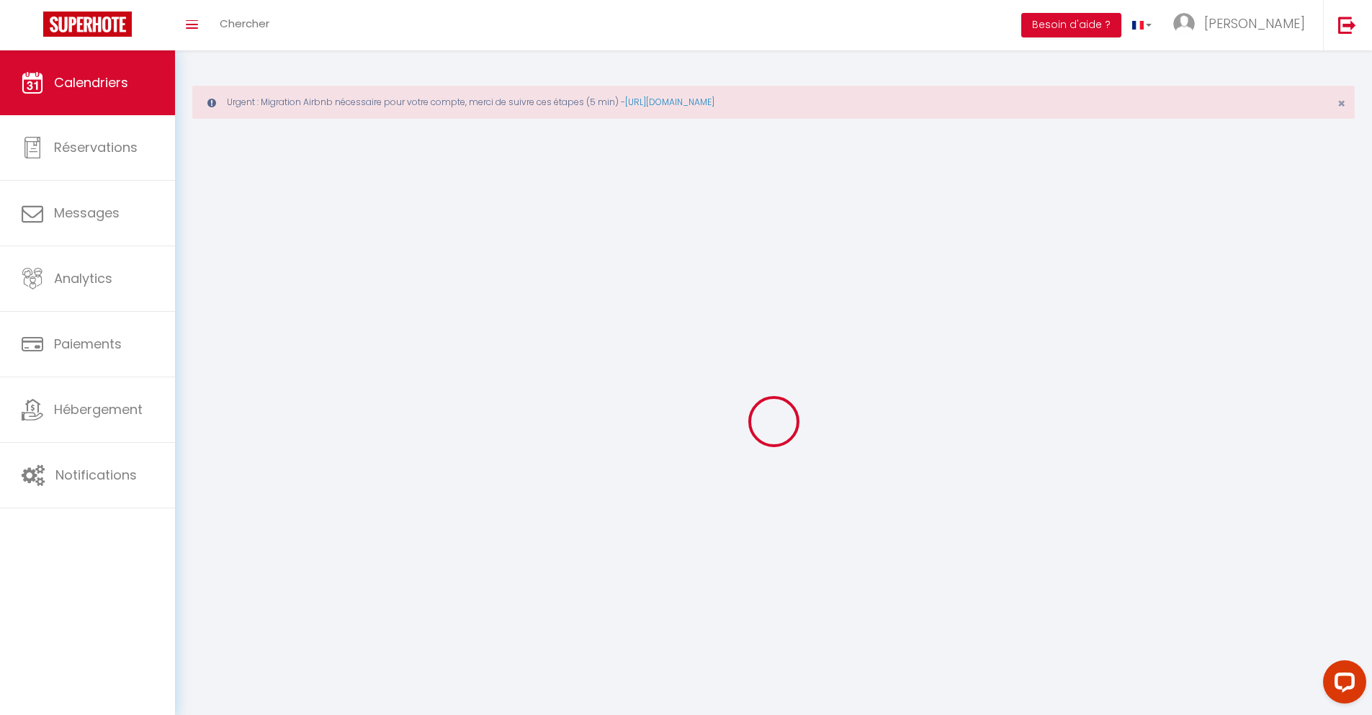
scroll to position [78, 0]
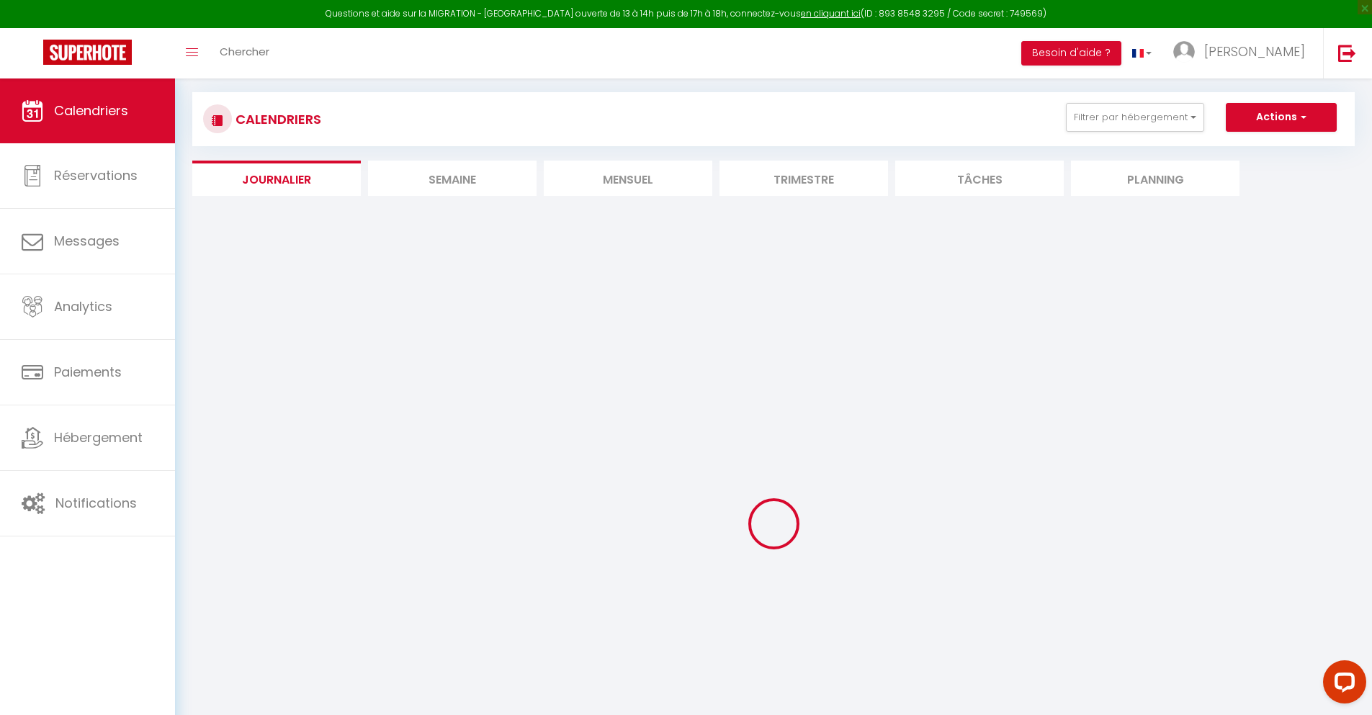
select select
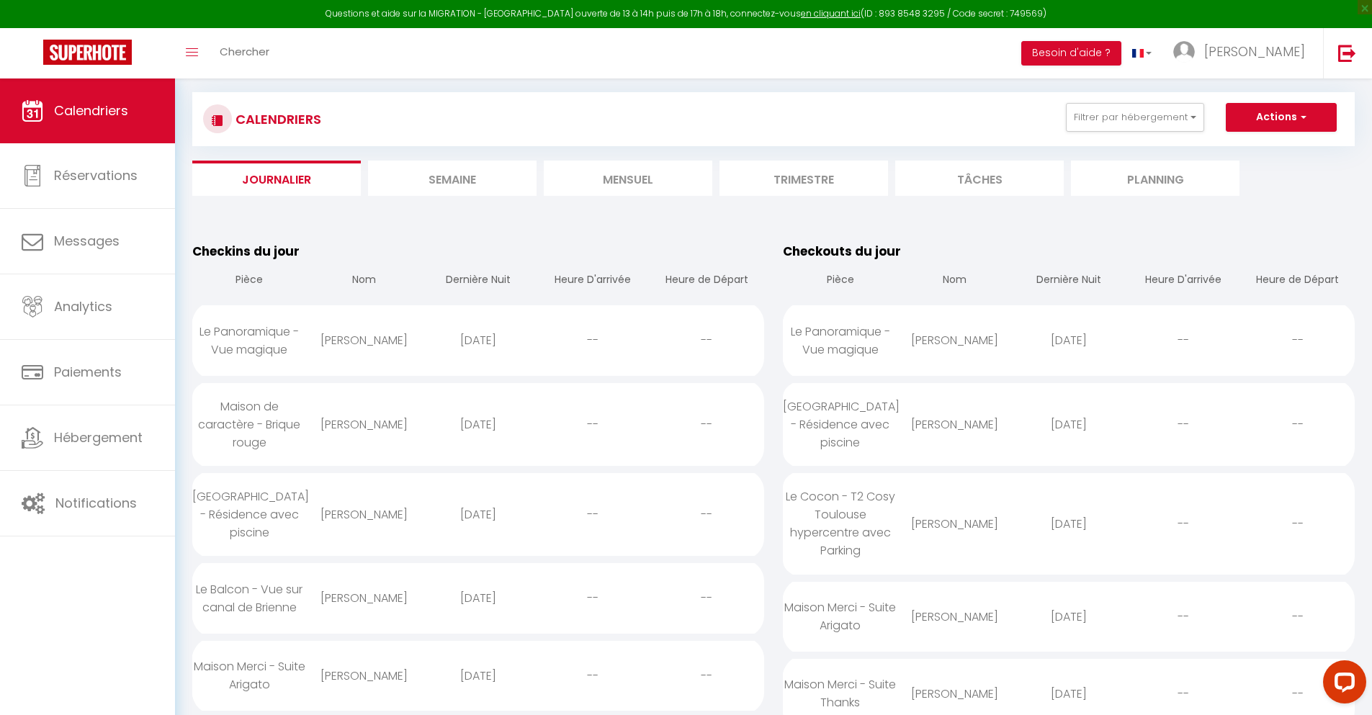
scroll to position [1732, 0]
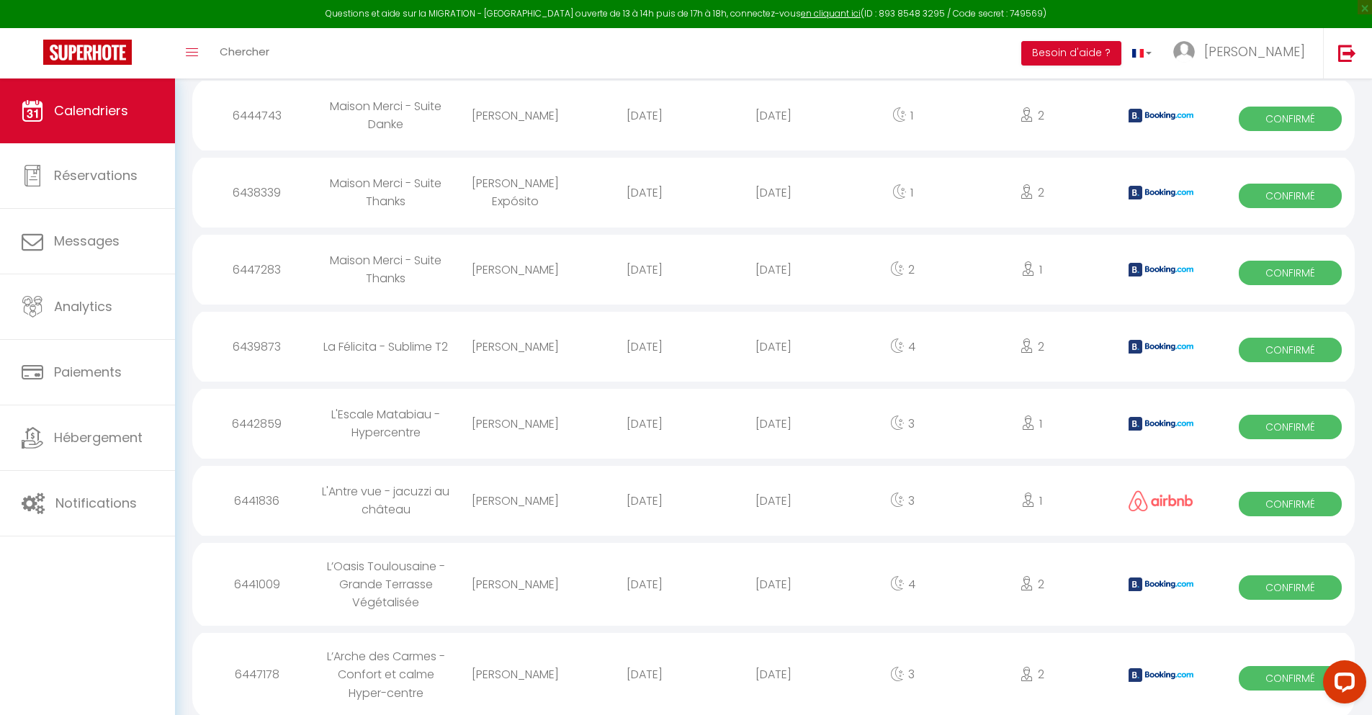
select select "0"
select select "1"
select select
